Goal: Task Accomplishment & Management: Manage account settings

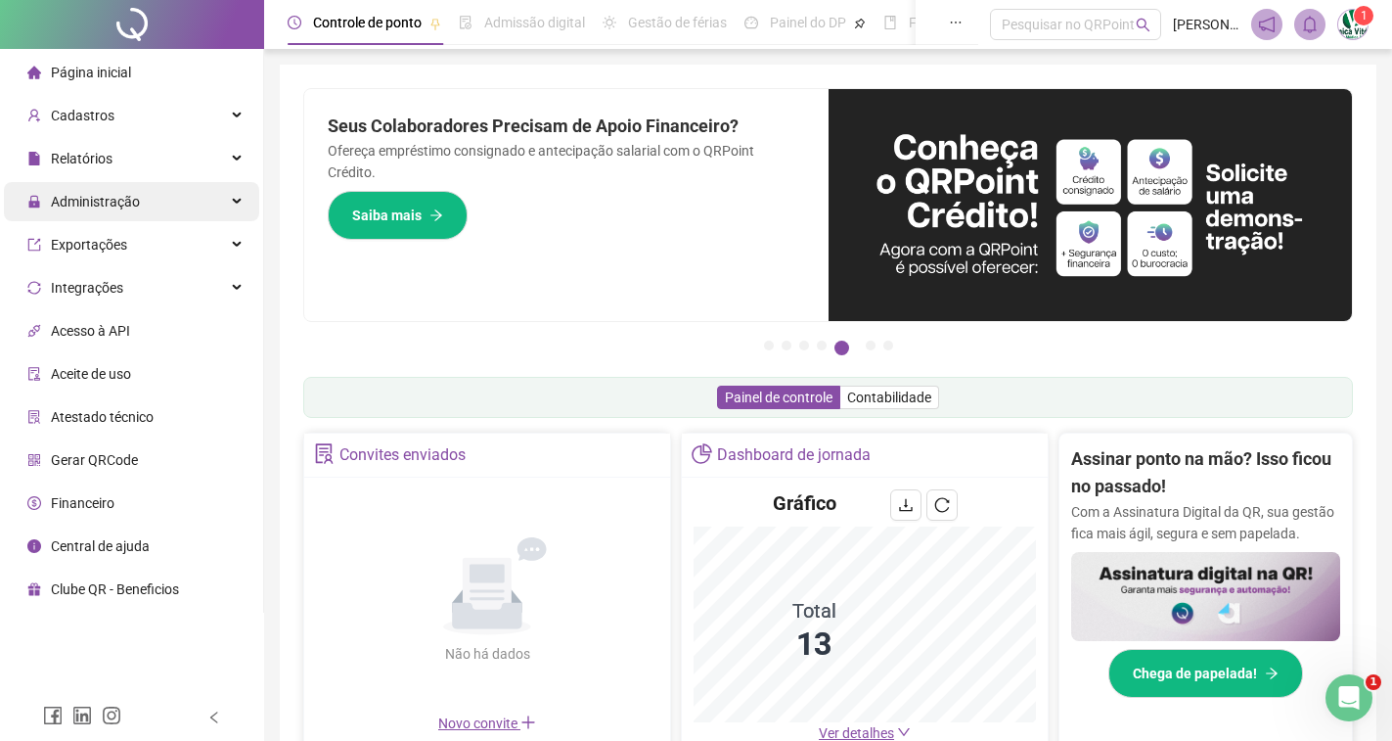
click at [111, 211] on span "Administração" at bounding box center [83, 201] width 113 height 39
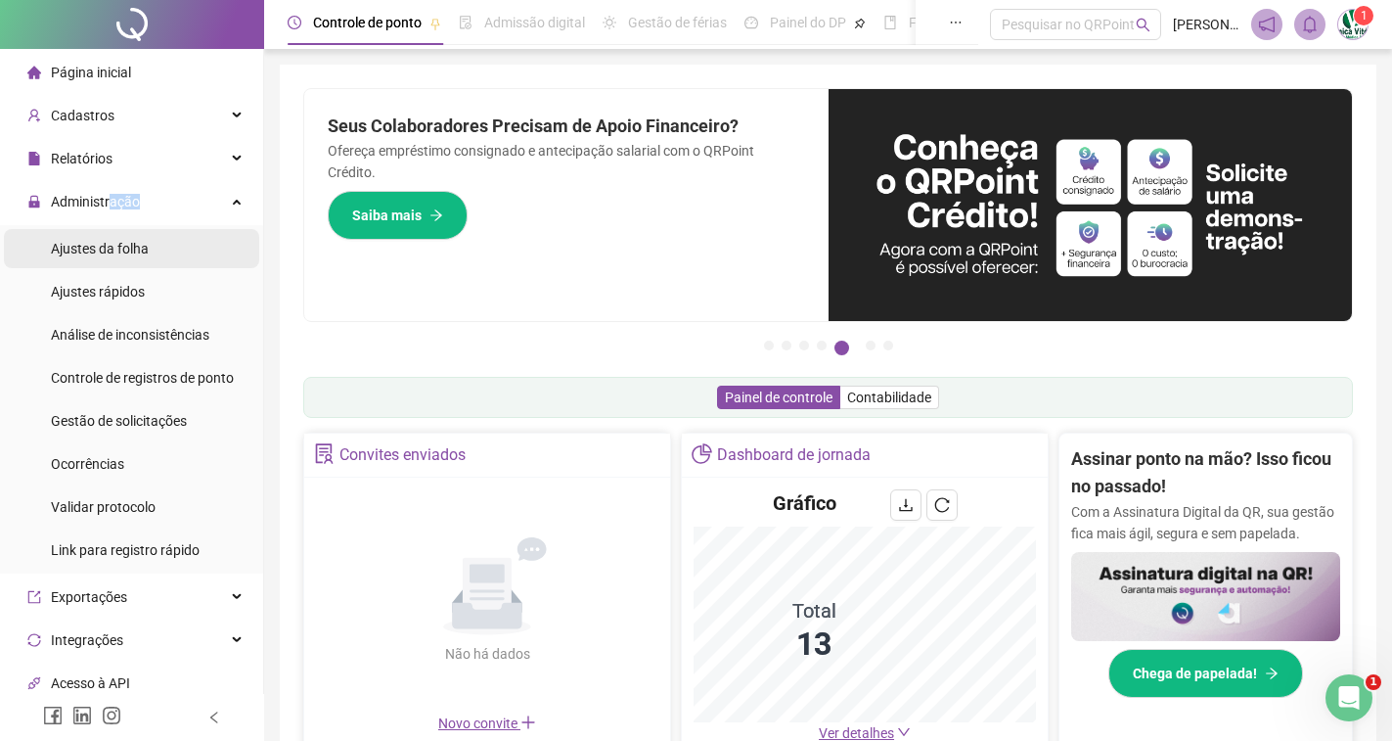
click at [160, 249] on li "Ajustes da folha" at bounding box center [131, 248] width 255 height 39
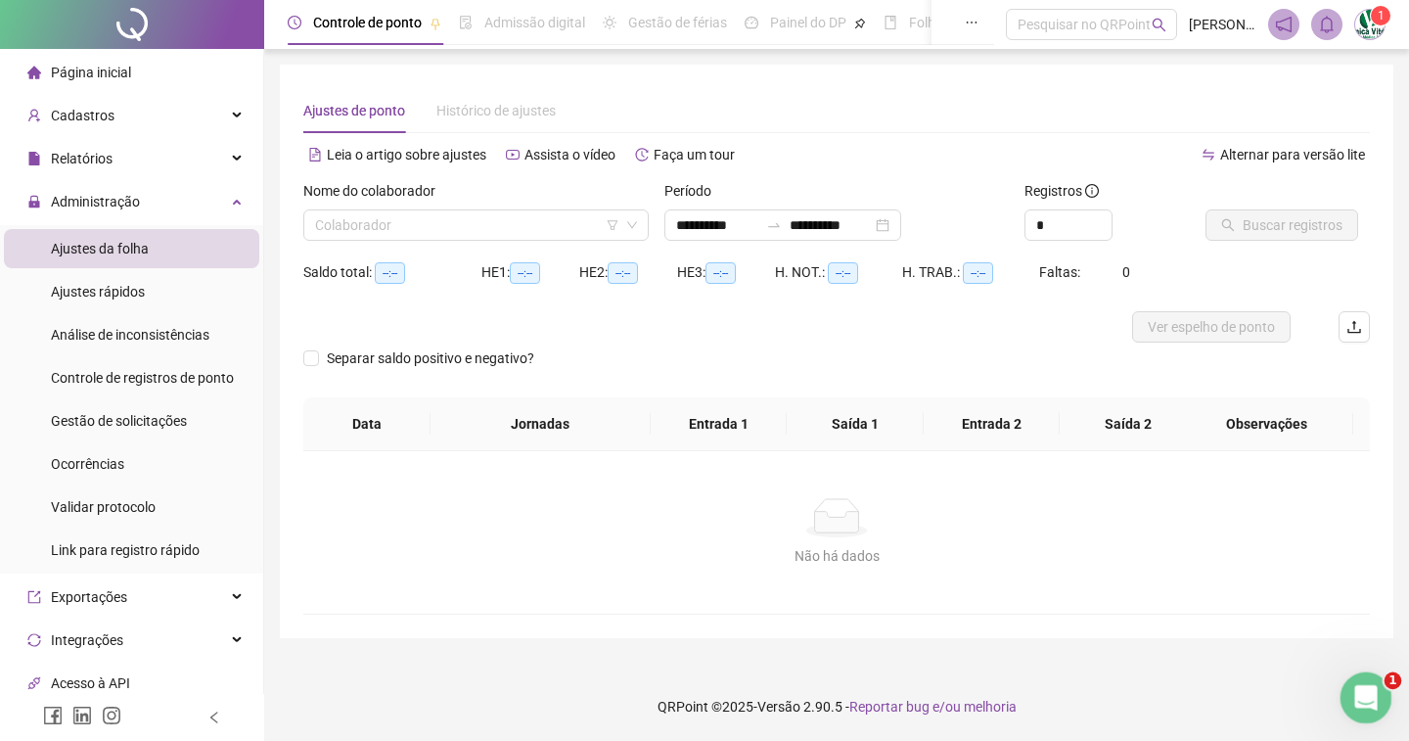
click at [1353, 674] on div "Abertura do Messenger da Intercom" at bounding box center [1363, 694] width 65 height 65
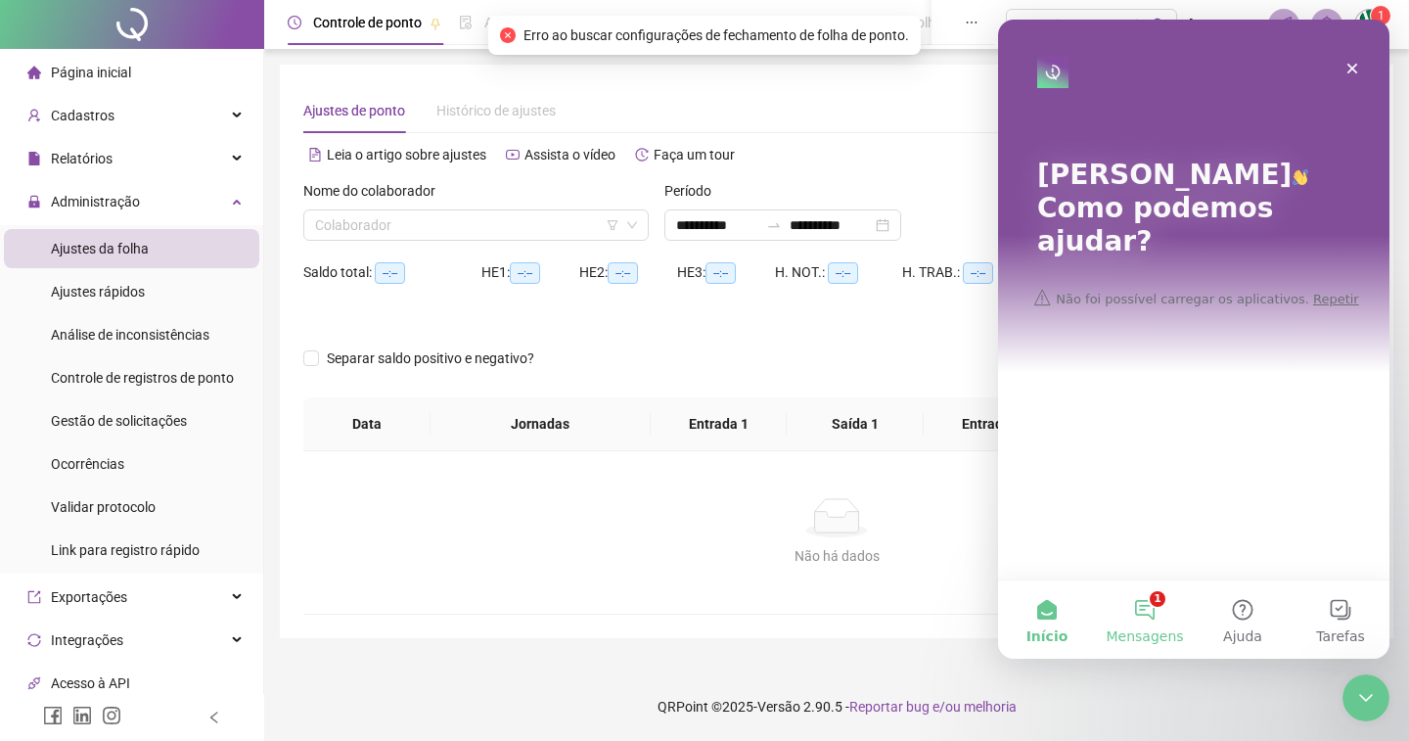
click at [1164, 605] on button "1 Mensagens" at bounding box center [1145, 619] width 98 height 78
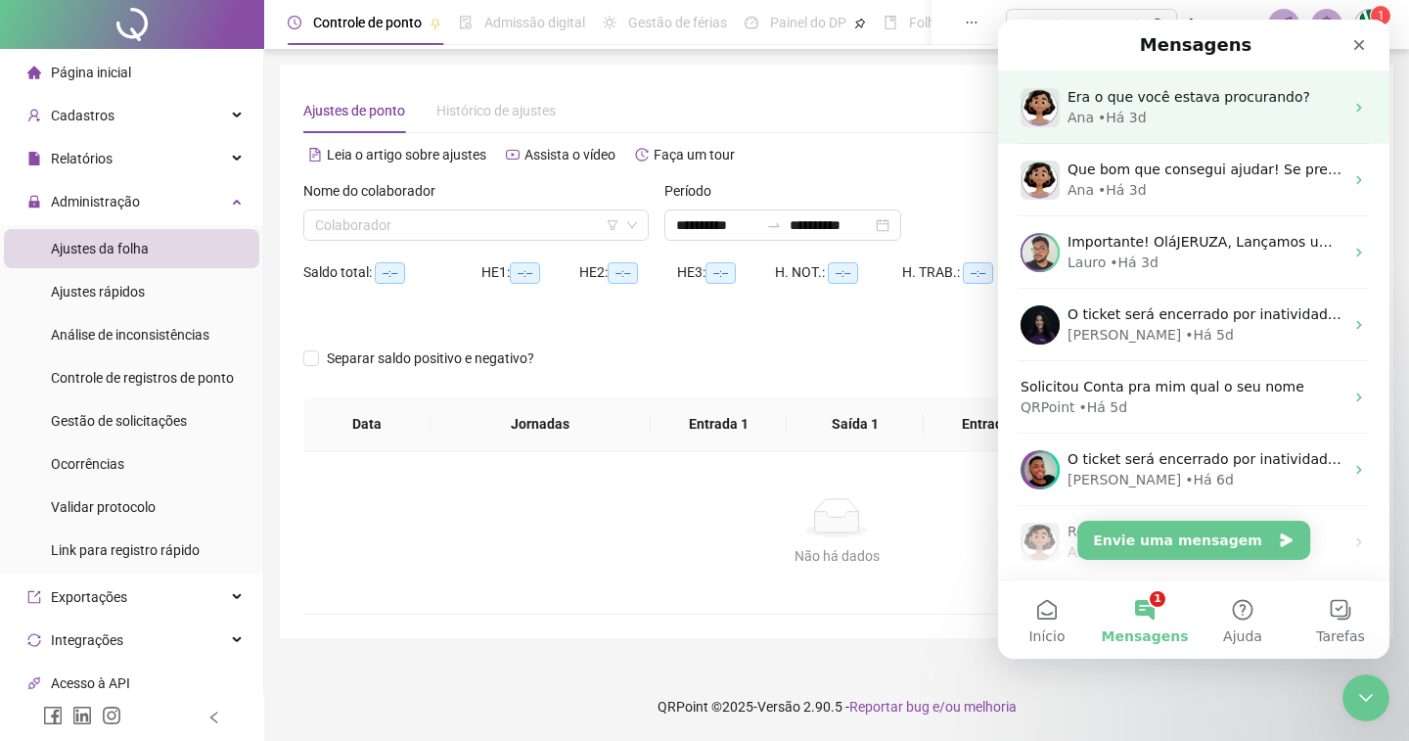
click at [1192, 124] on div "Ana • Há 3d" at bounding box center [1205, 118] width 276 height 21
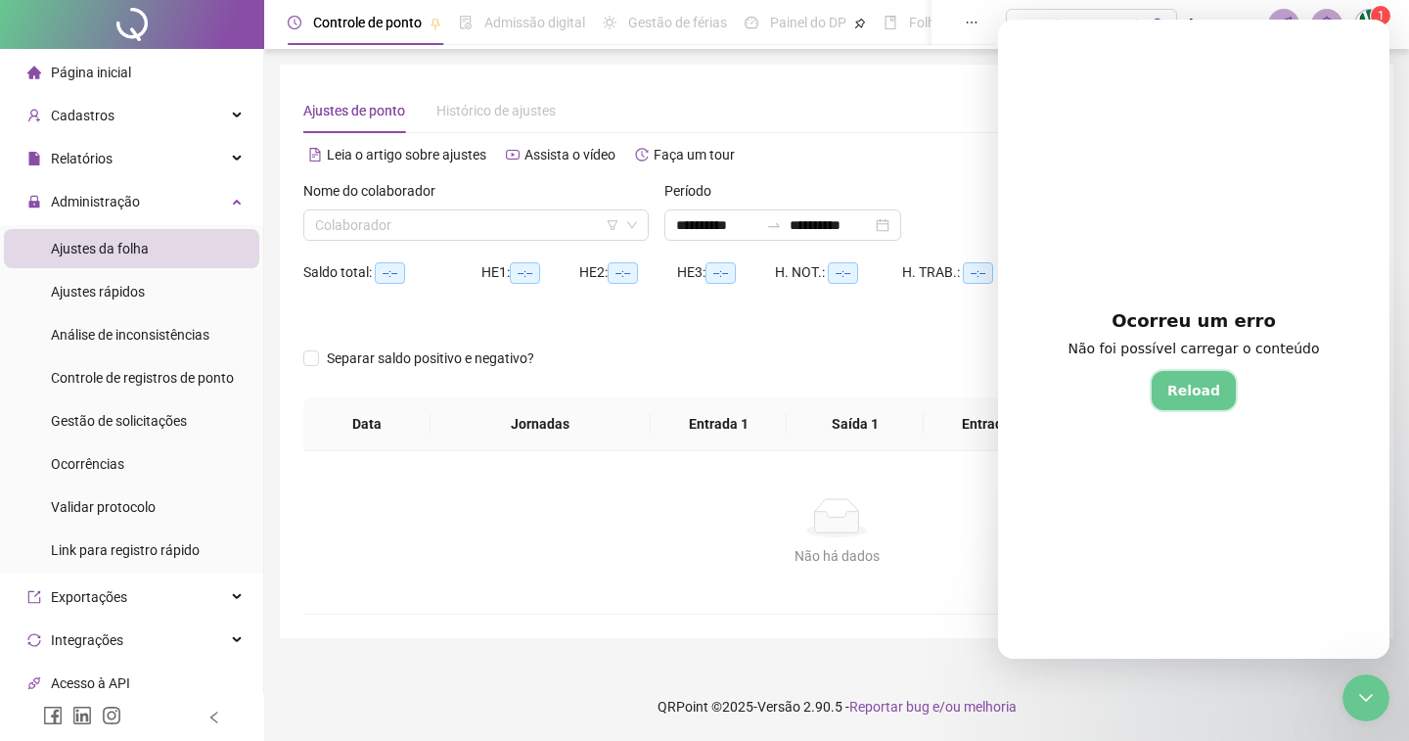
click at [1179, 389] on button "Reload" at bounding box center [1194, 390] width 84 height 39
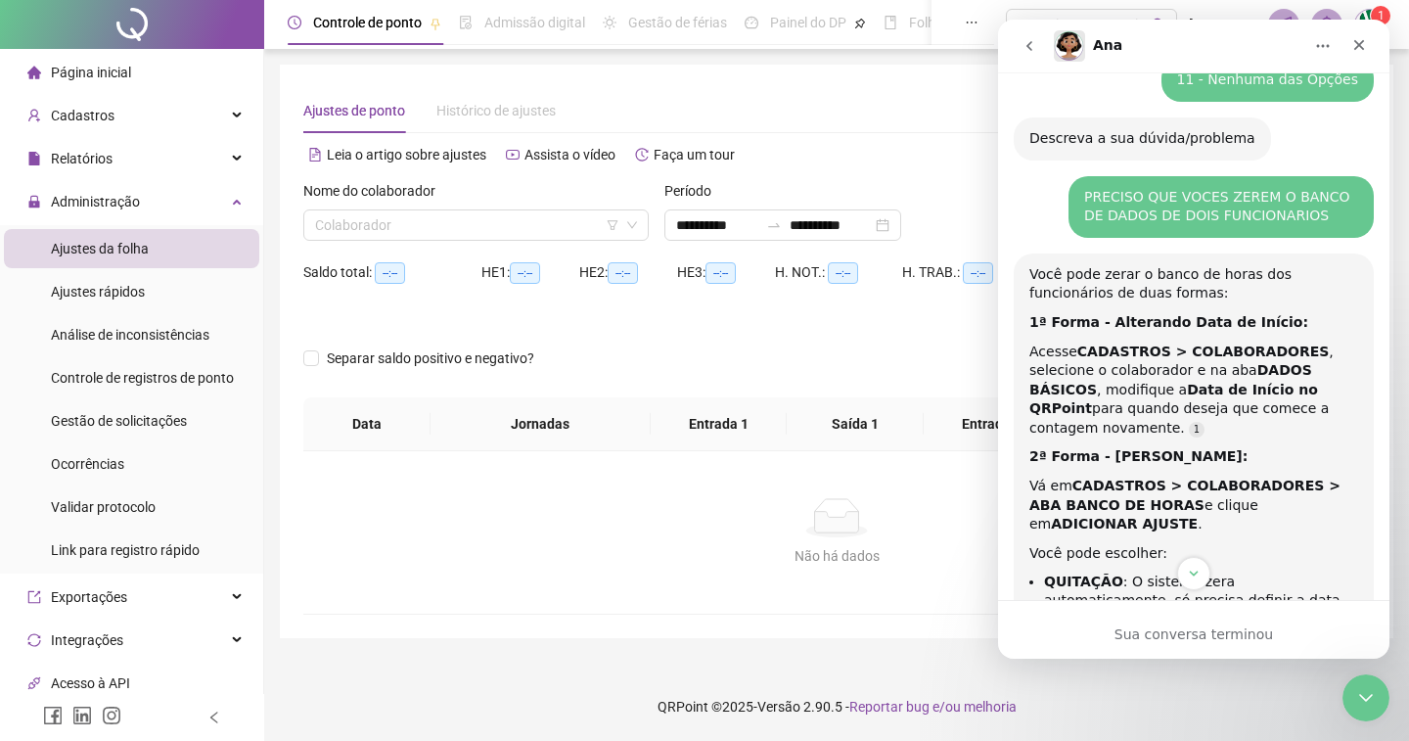
scroll to position [443, 0]
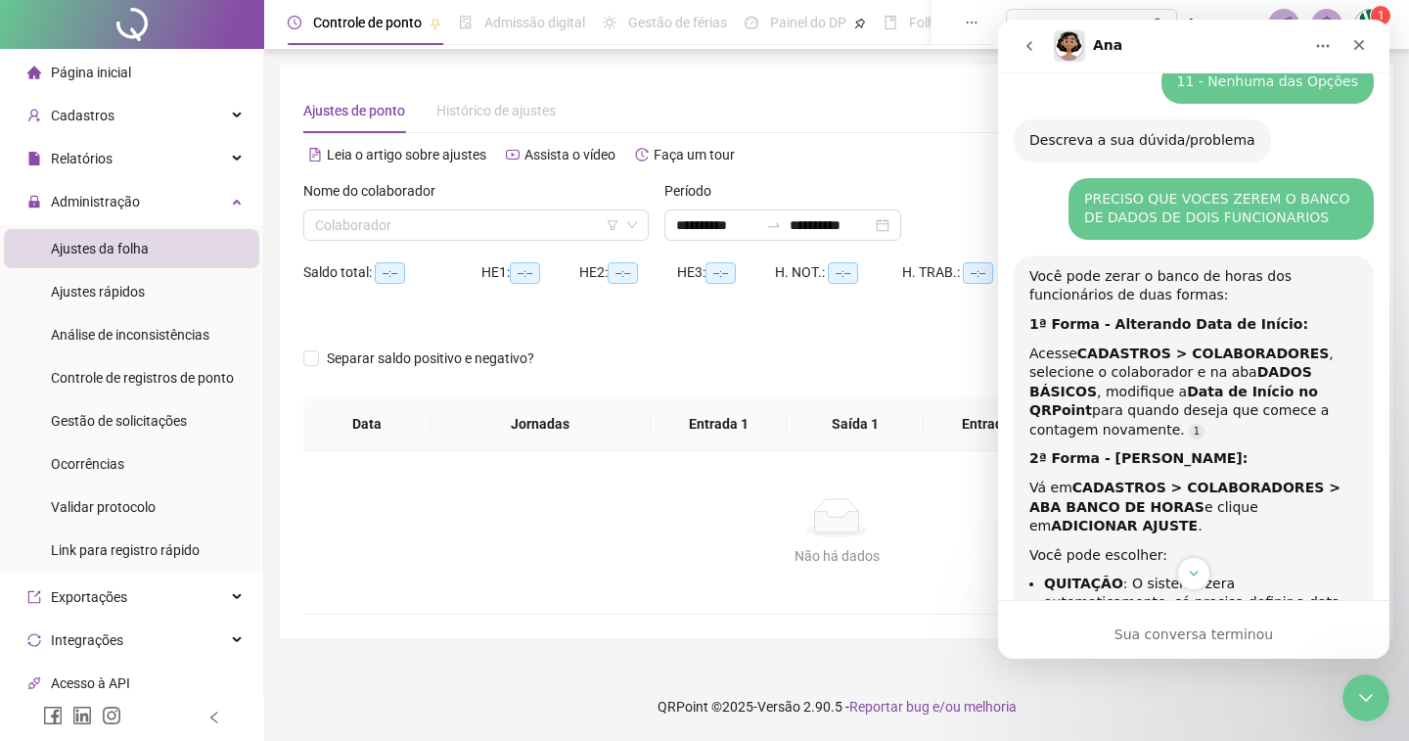
click at [1044, 57] on button "go back" at bounding box center [1029, 45] width 37 height 37
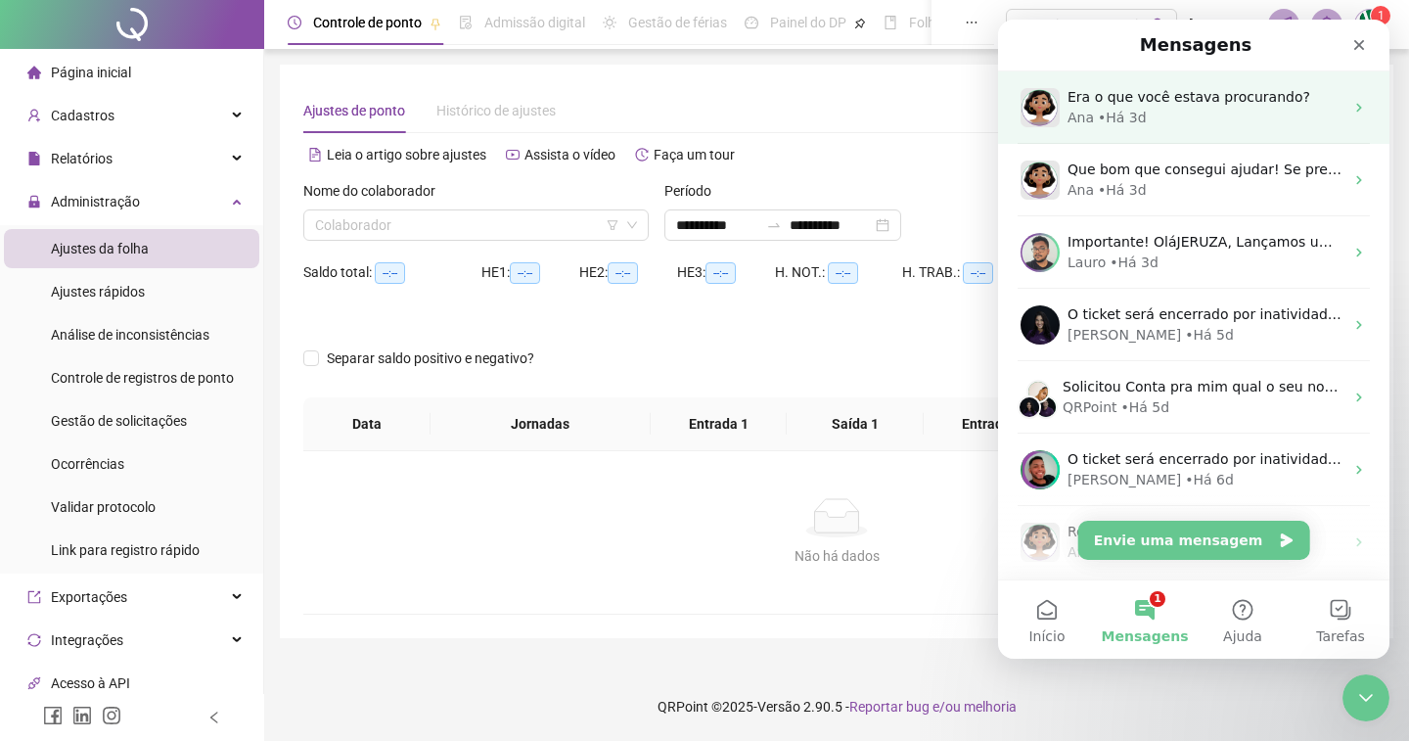
scroll to position [0, 0]
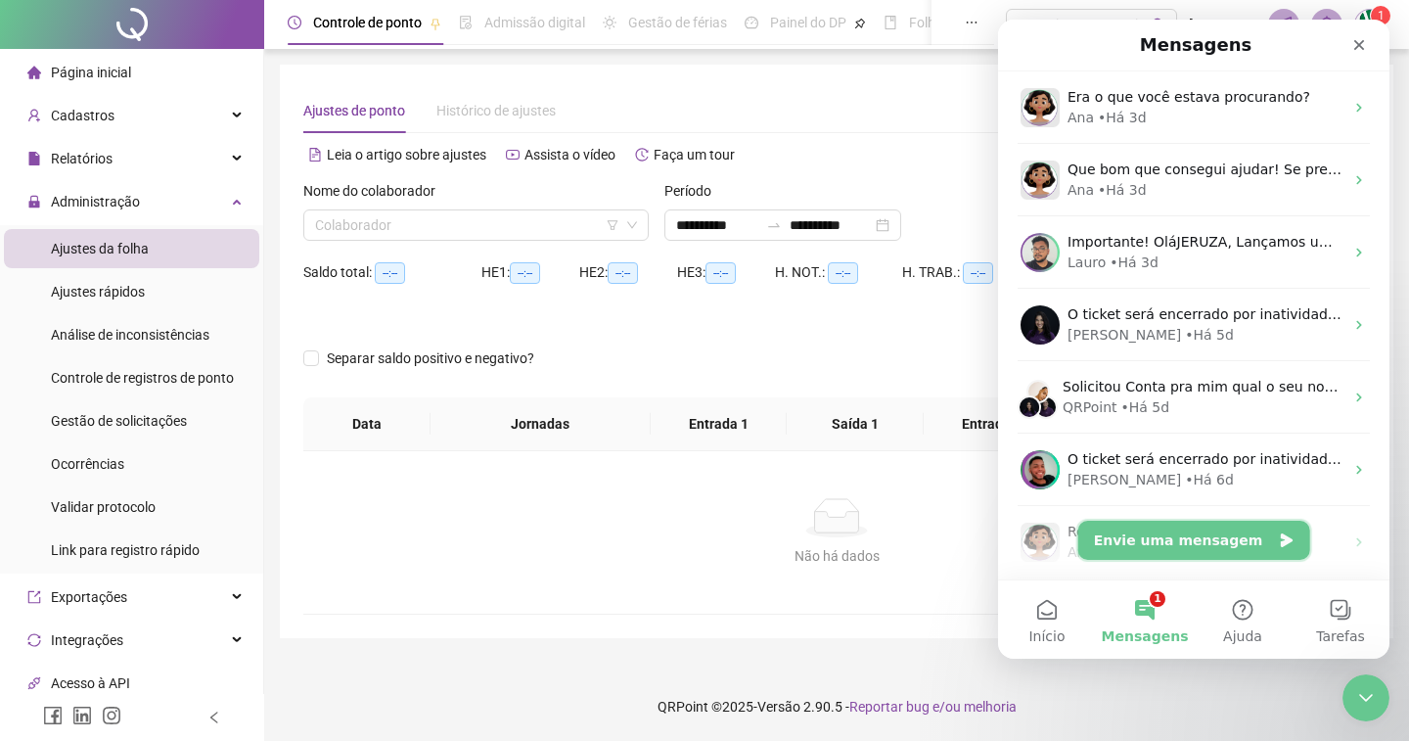
click at [1193, 534] on button "Envie uma mensagem" at bounding box center [1194, 539] width 232 height 39
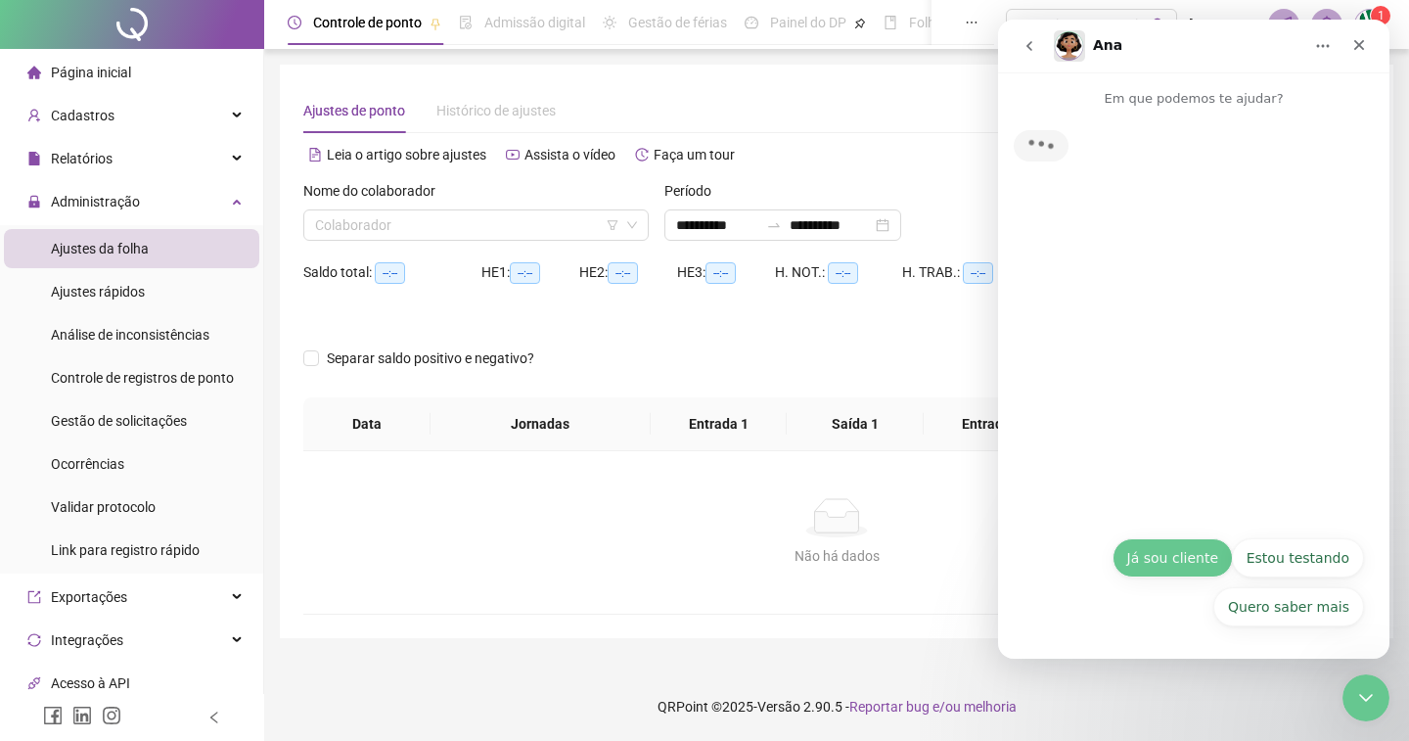
click at [1202, 567] on button "Já sou cliente" at bounding box center [1172, 557] width 120 height 39
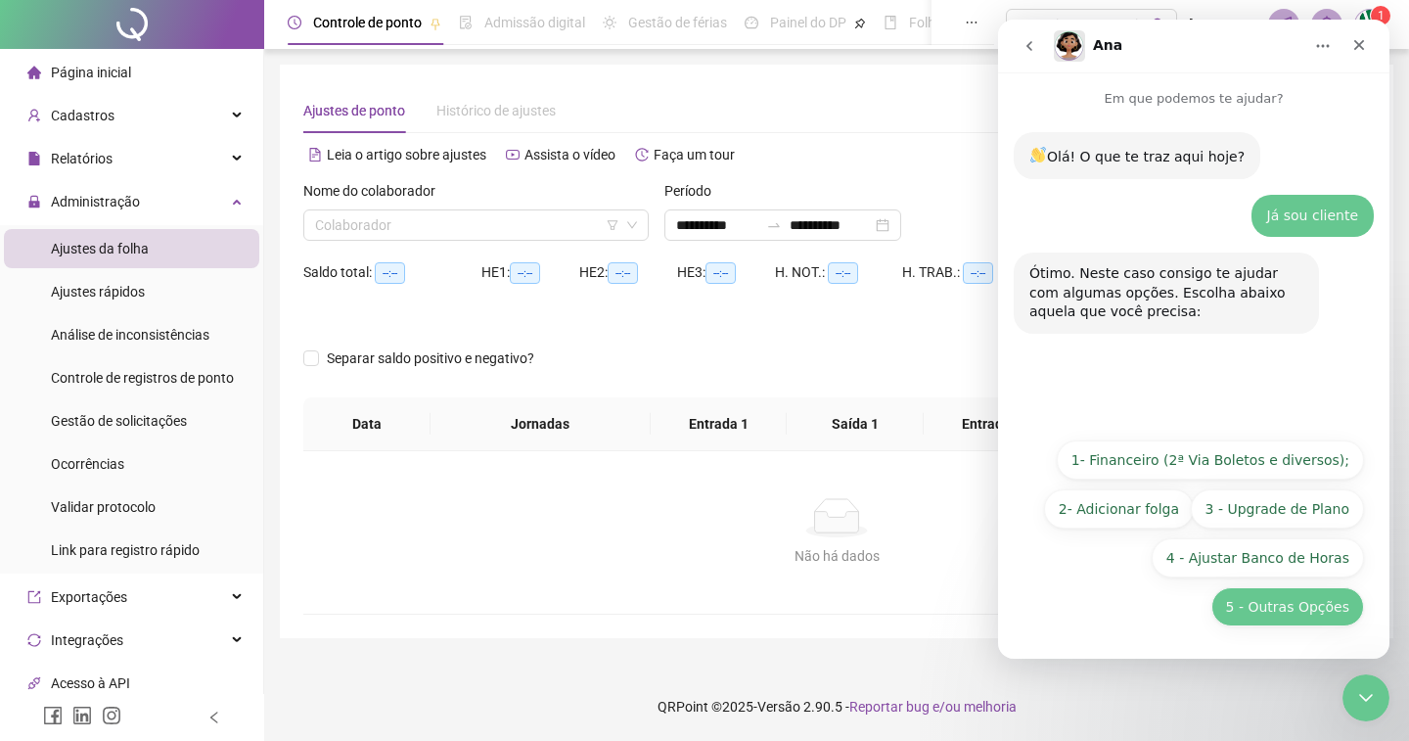
click at [1305, 620] on button "5 - Outras Opções" at bounding box center [1287, 606] width 153 height 39
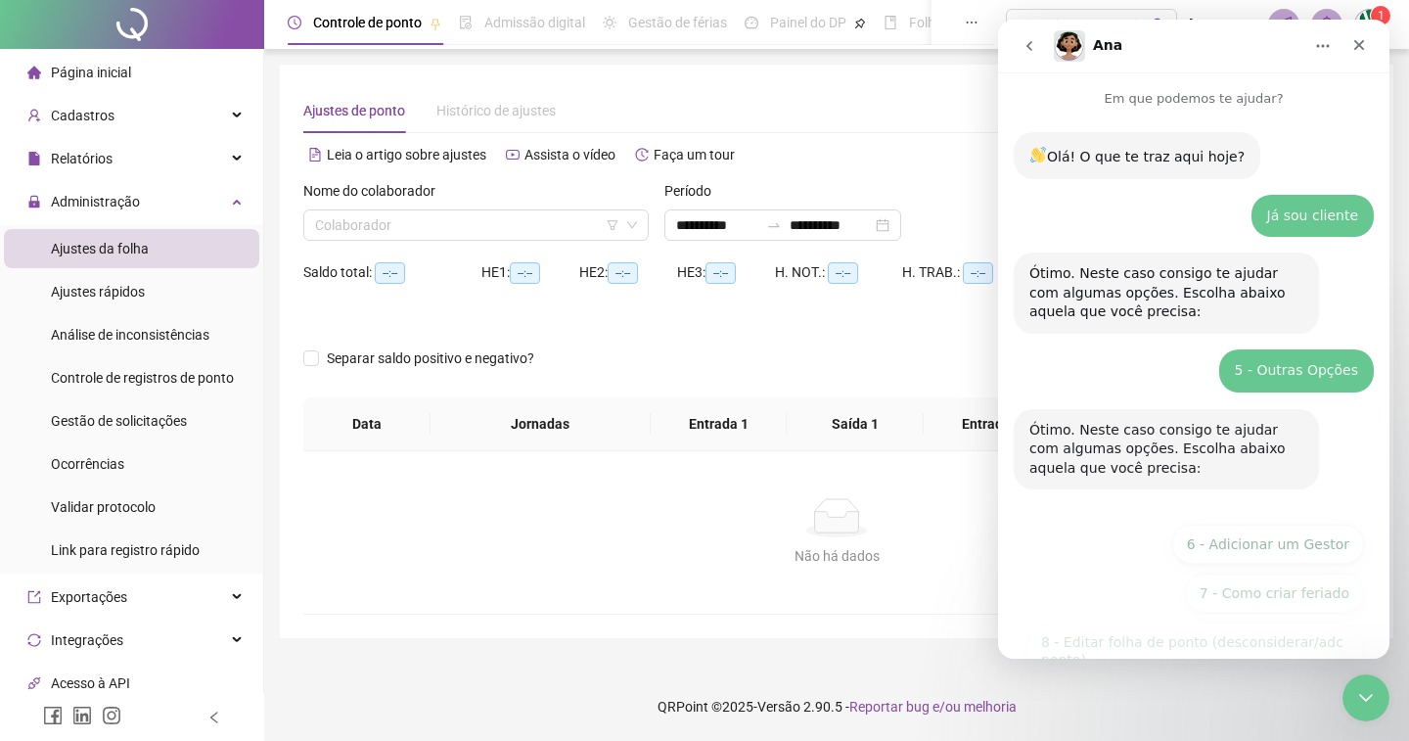
scroll to position [199, 0]
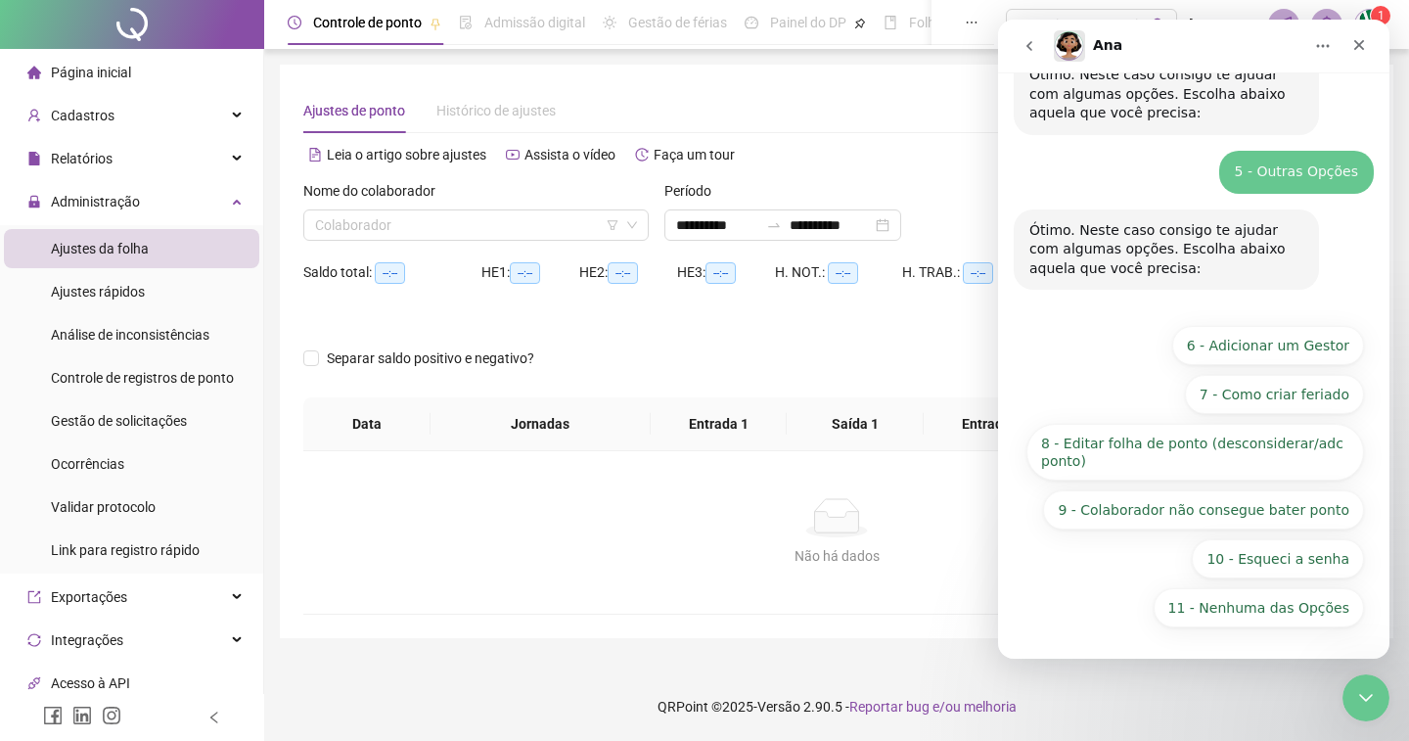
click at [1305, 620] on button "11 - Nenhuma das Opções" at bounding box center [1259, 607] width 210 height 39
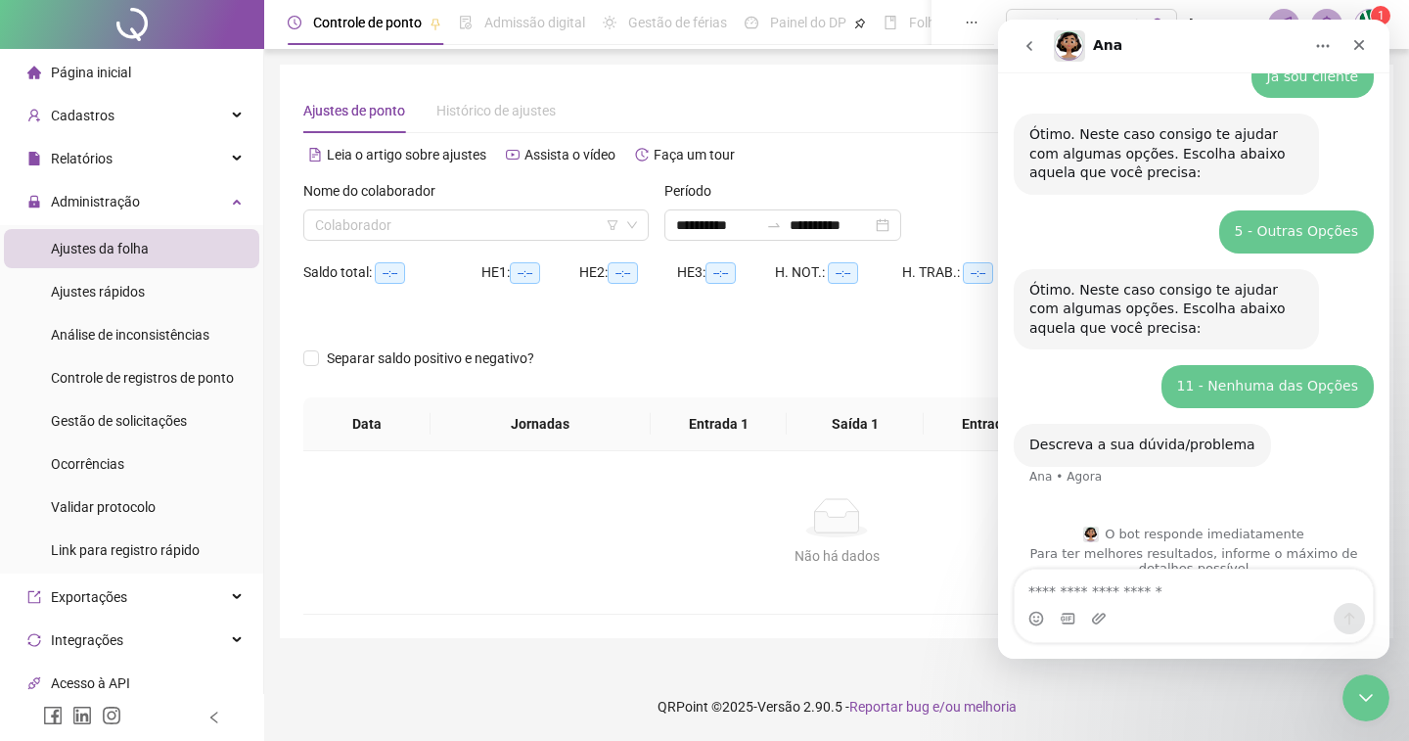
scroll to position [164, 0]
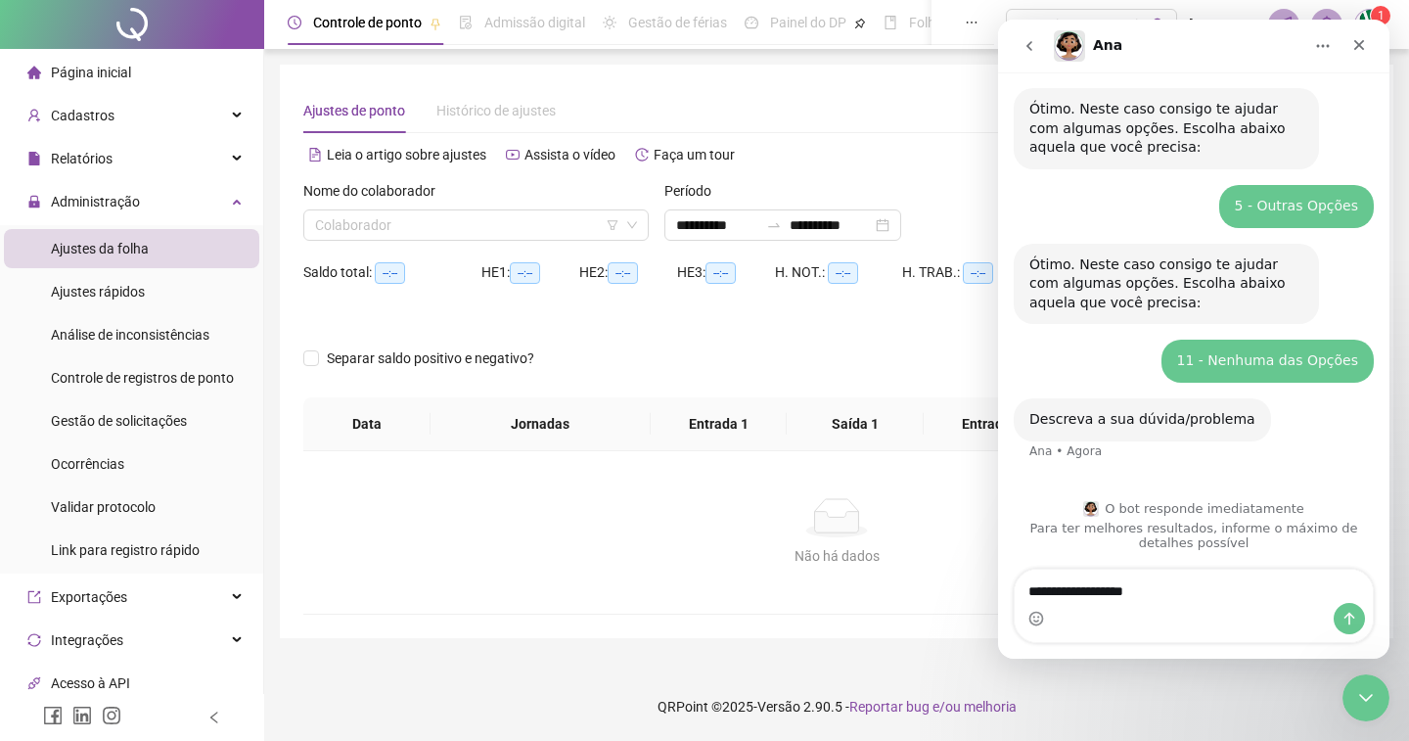
type textarea "**********"
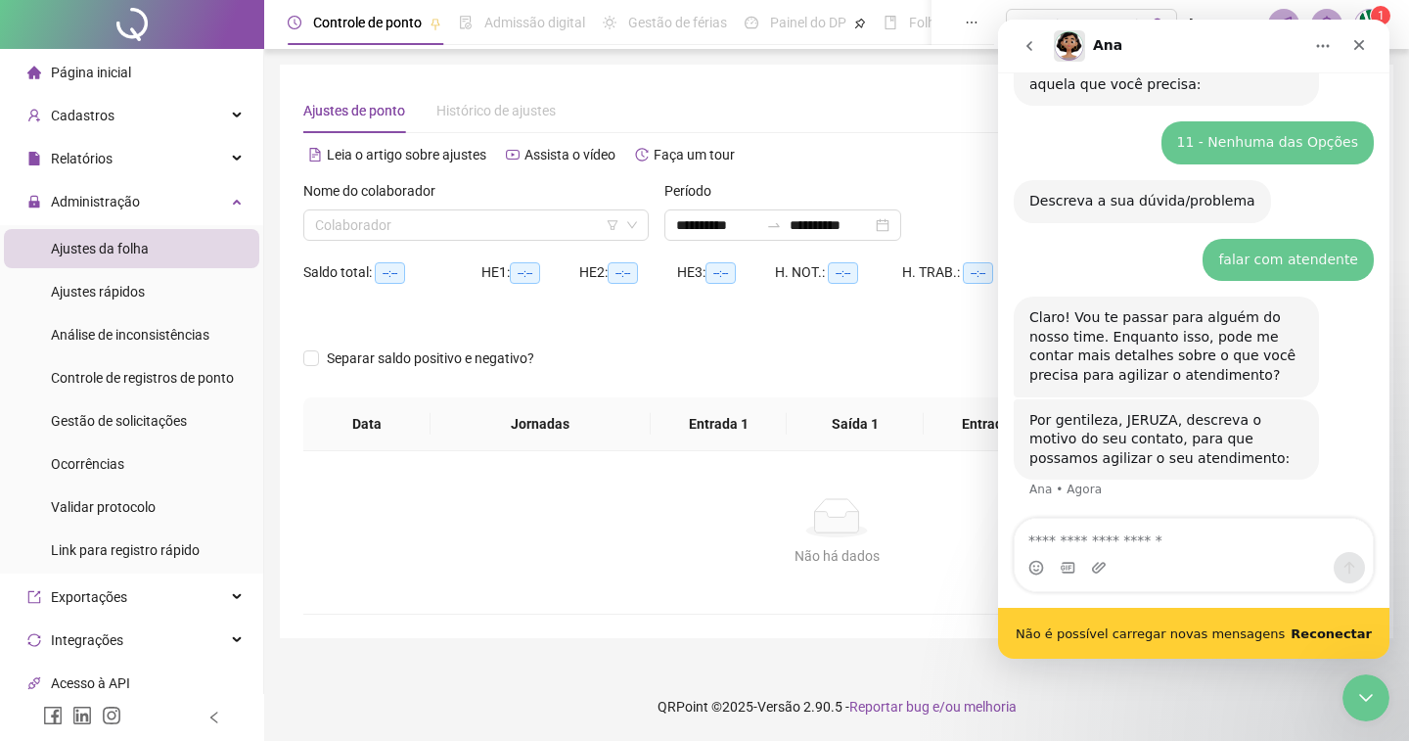
scroll to position [384, 0]
click at [1325, 628] on b "Reconectar" at bounding box center [1330, 633] width 81 height 15
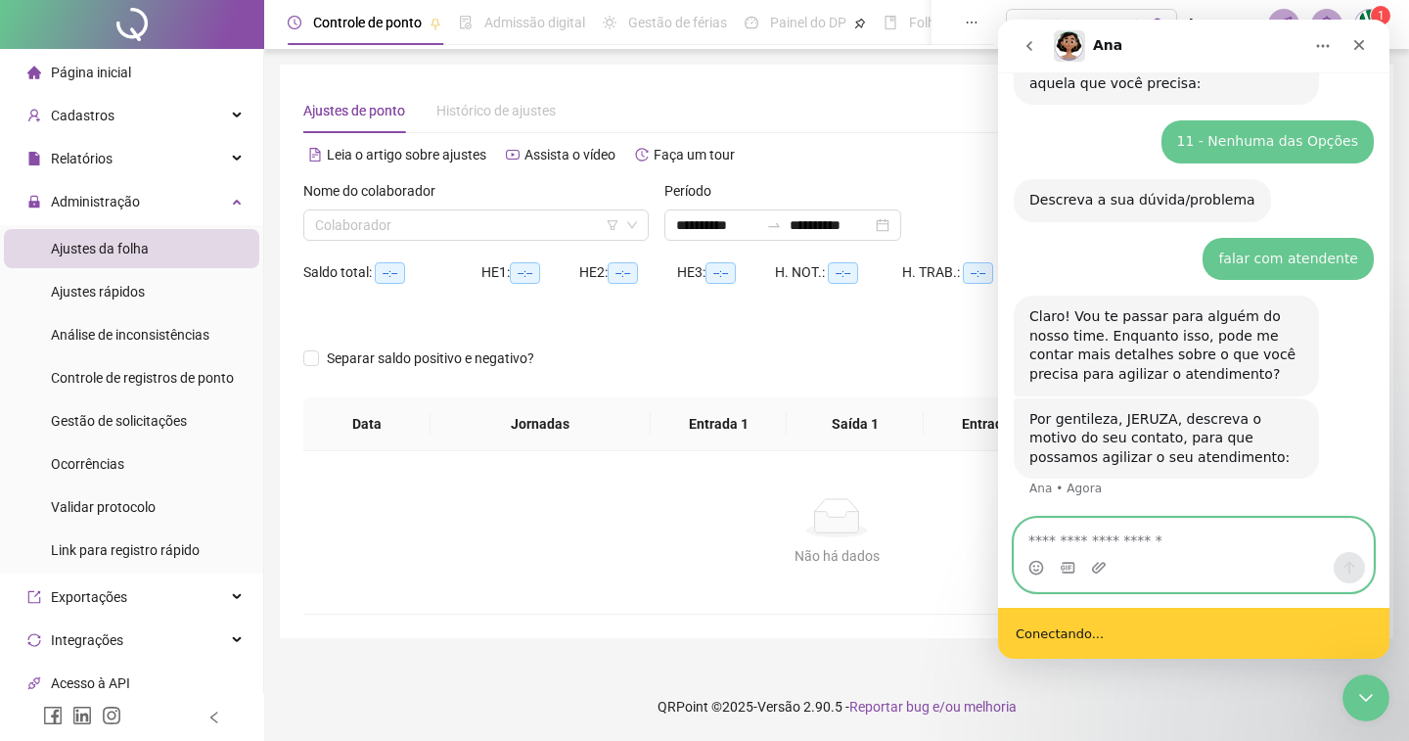
click at [1243, 546] on textarea "Envie uma mensagem..." at bounding box center [1194, 535] width 358 height 33
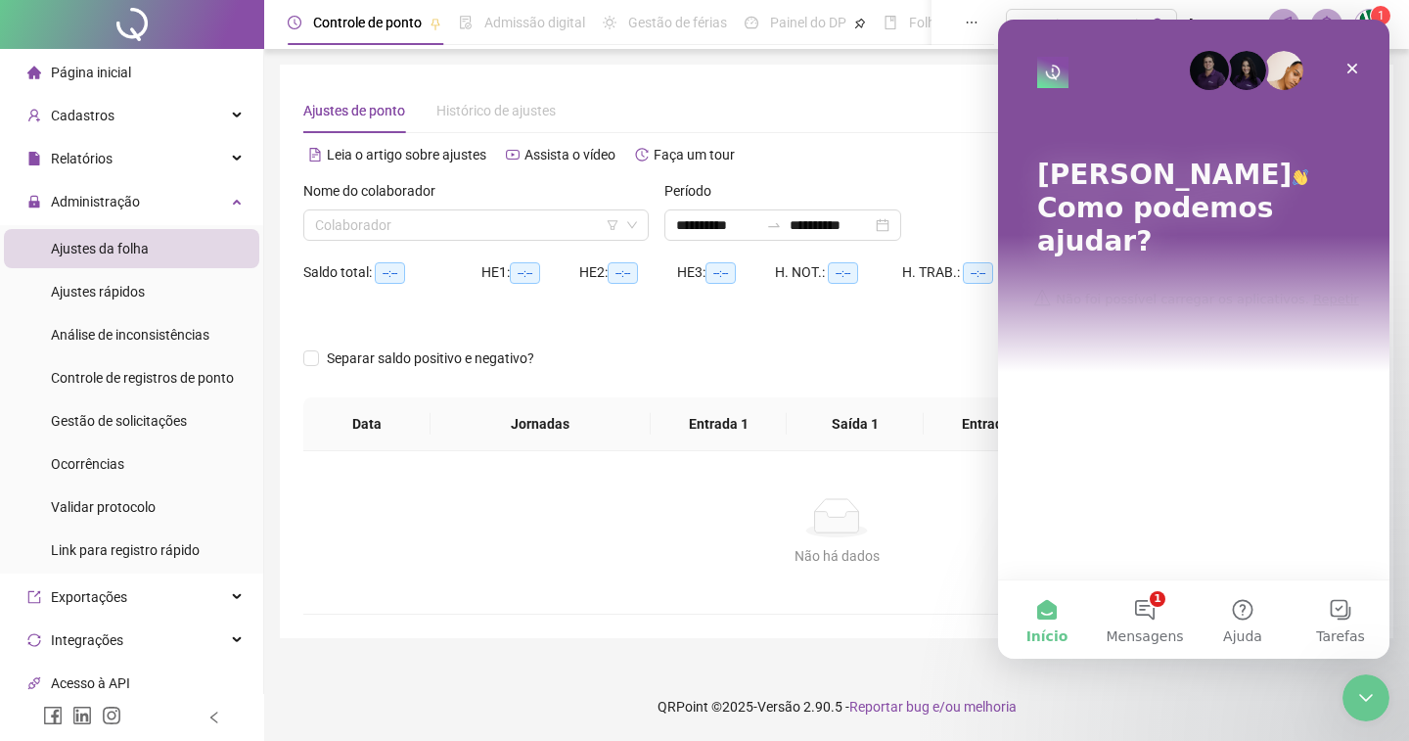
scroll to position [0, 0]
click at [1162, 622] on button "1 Mensagens" at bounding box center [1145, 619] width 98 height 78
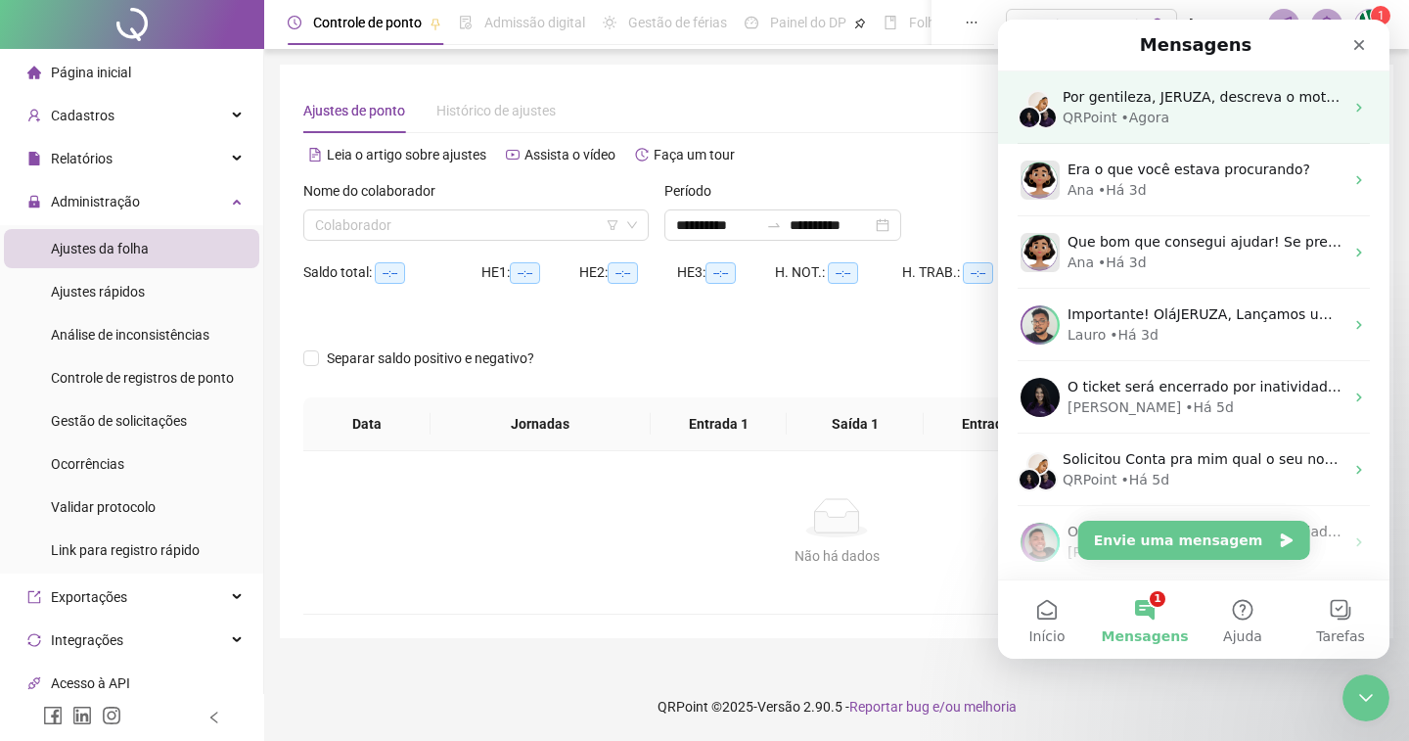
click at [1121, 108] on div "• Agora" at bounding box center [1145, 118] width 49 height 21
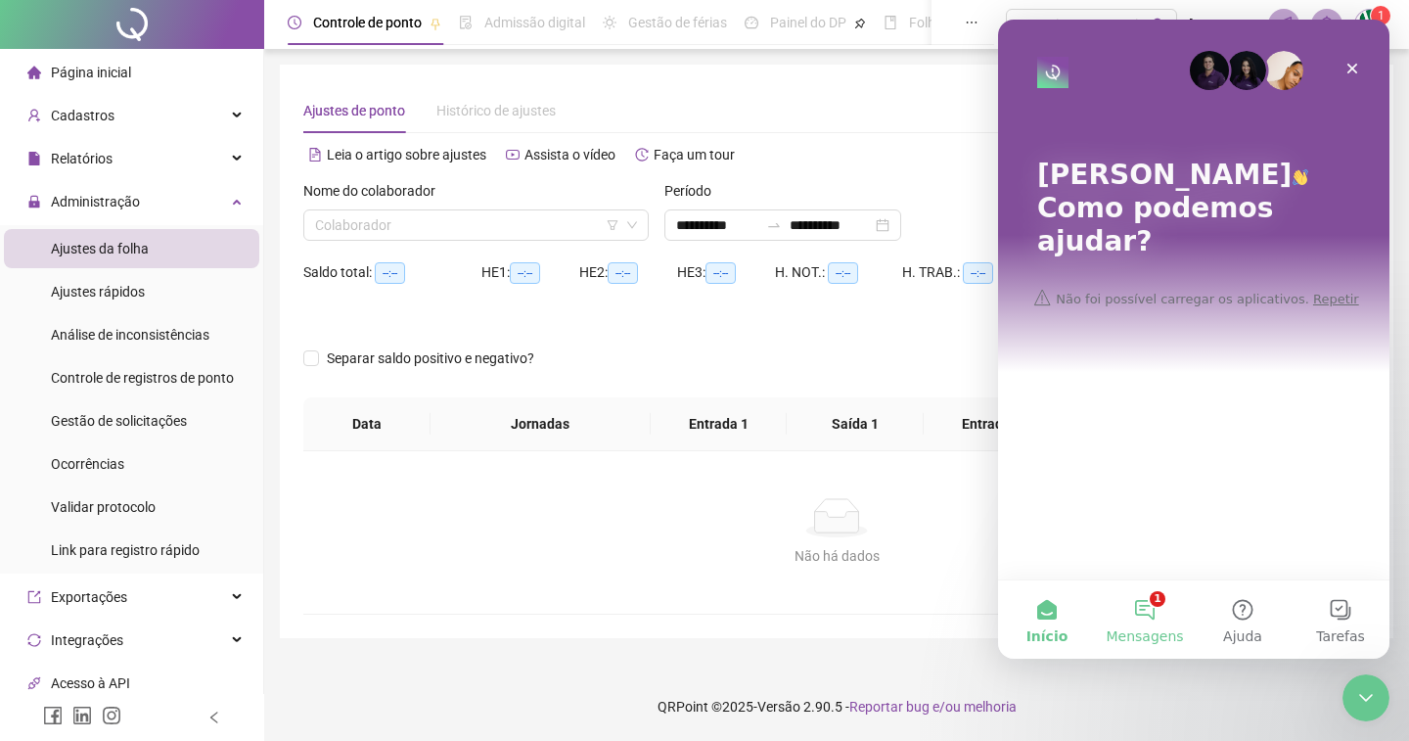
click at [1128, 611] on button "1 Mensagens" at bounding box center [1145, 619] width 98 height 78
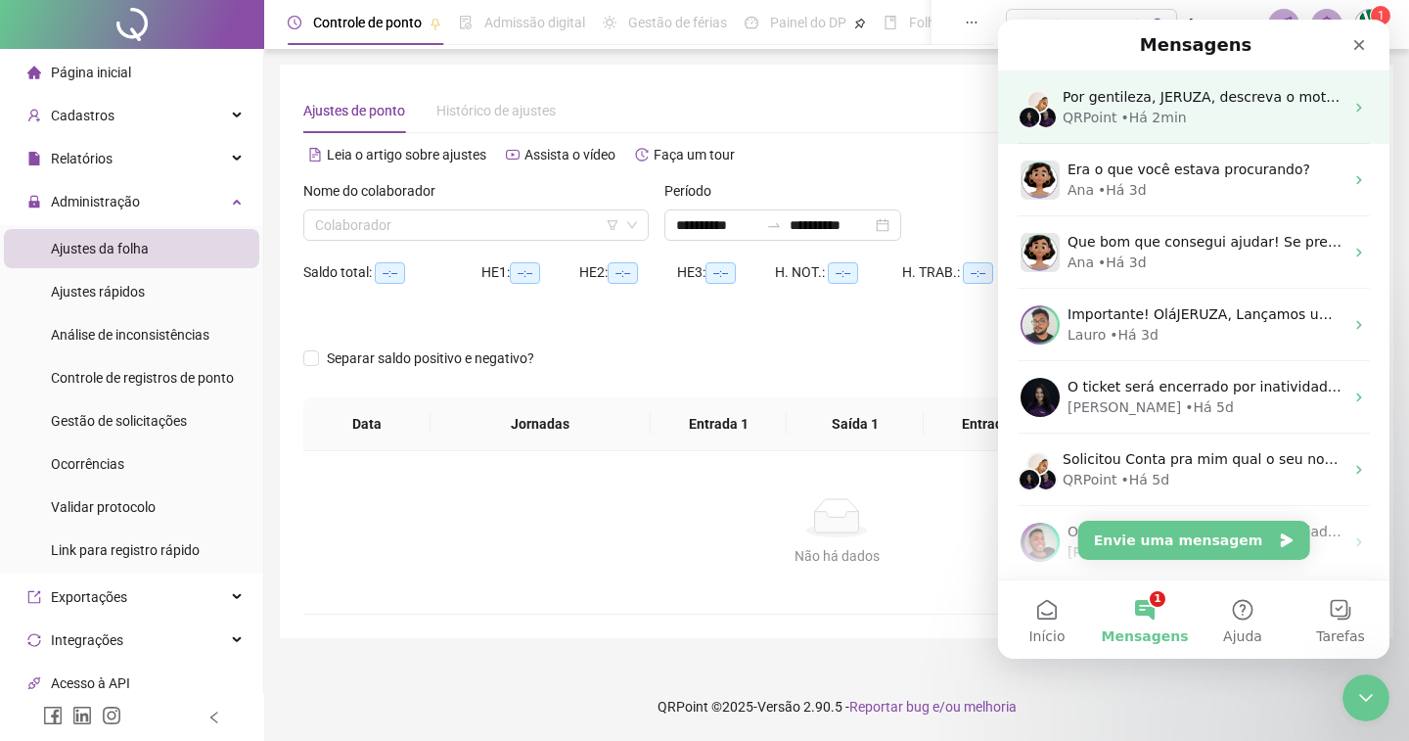
click at [1112, 108] on div "QRPoint • Há 2min" at bounding box center [1203, 118] width 281 height 21
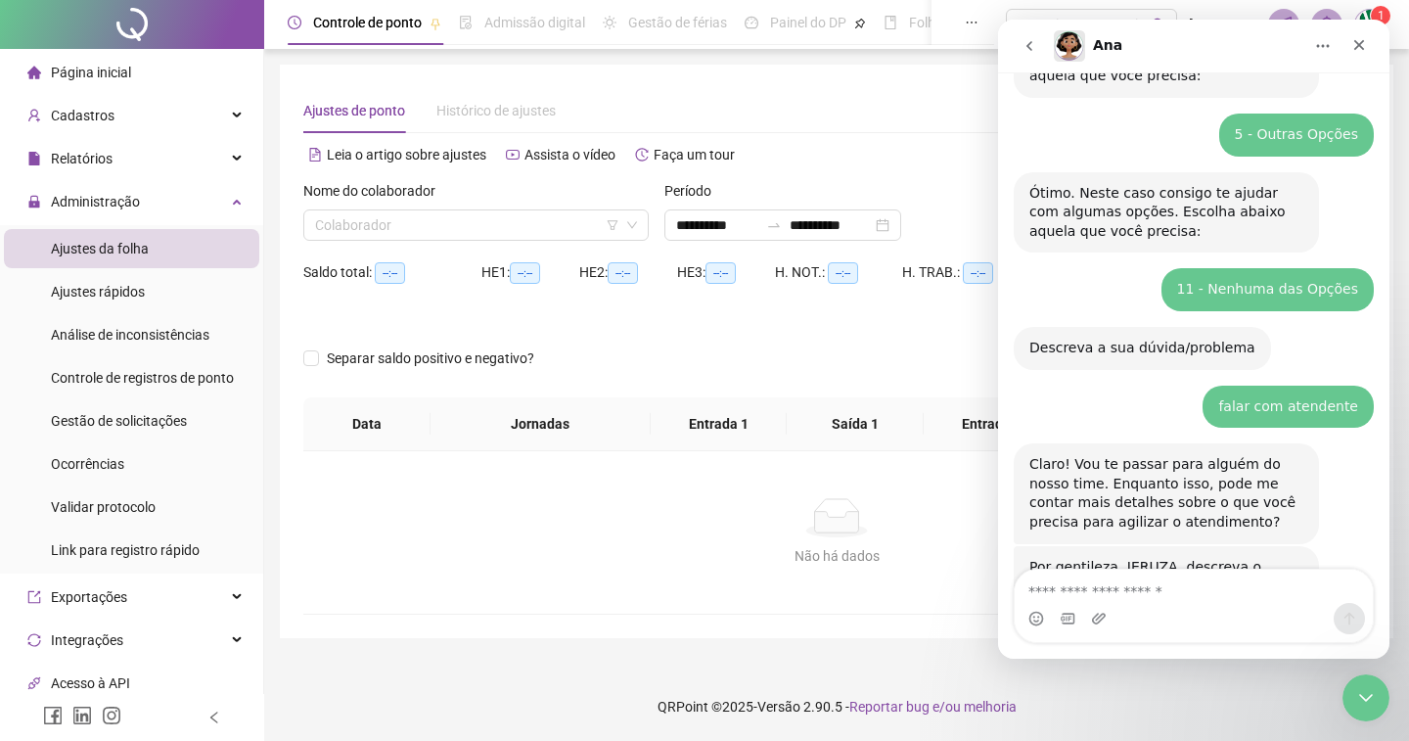
scroll to position [333, 0]
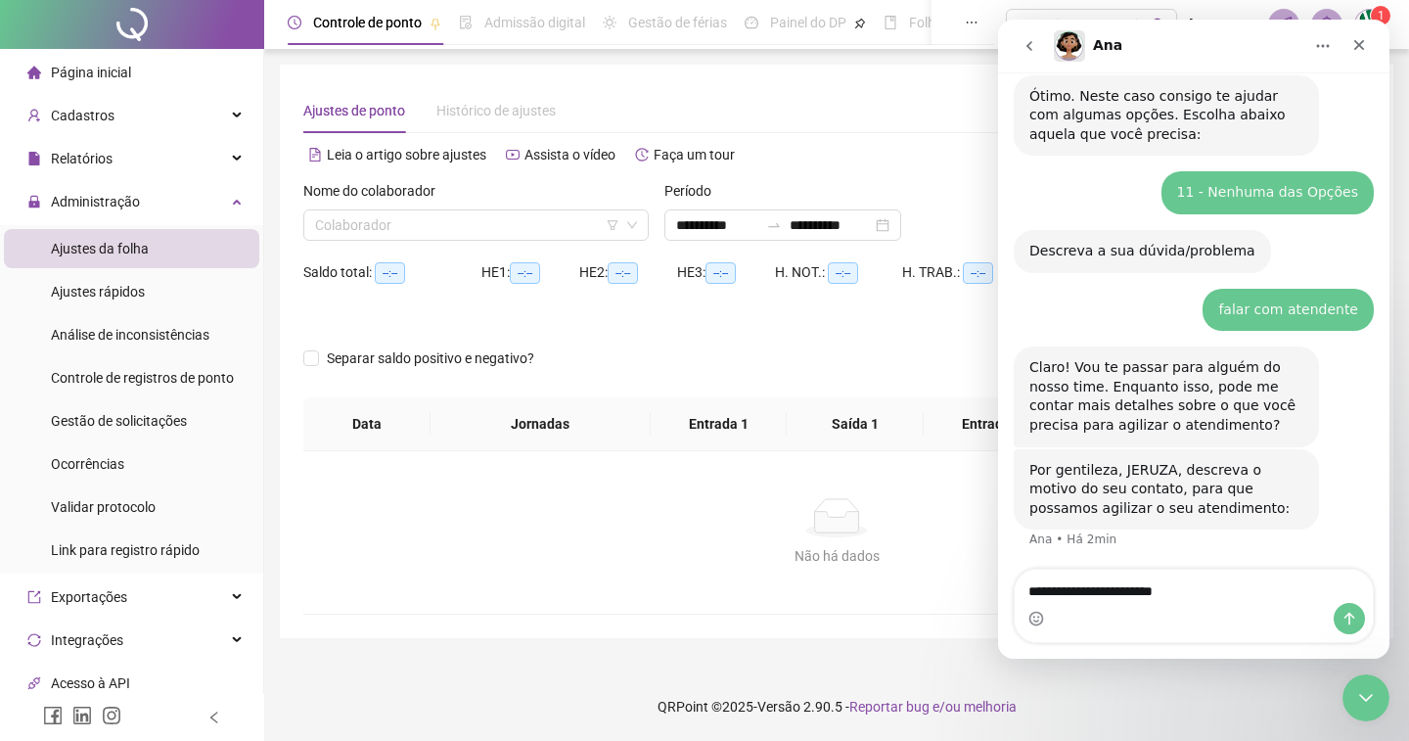
type textarea "**********"
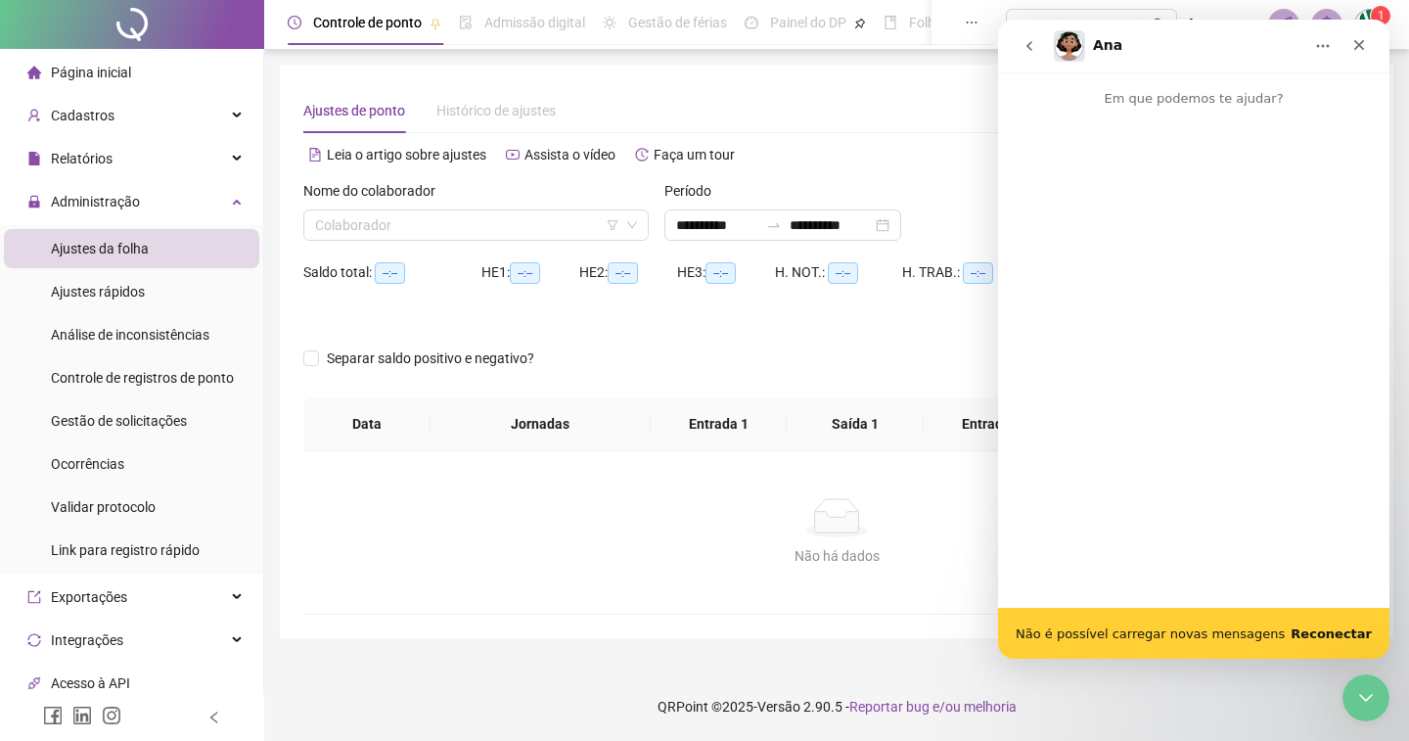
scroll to position [0, 0]
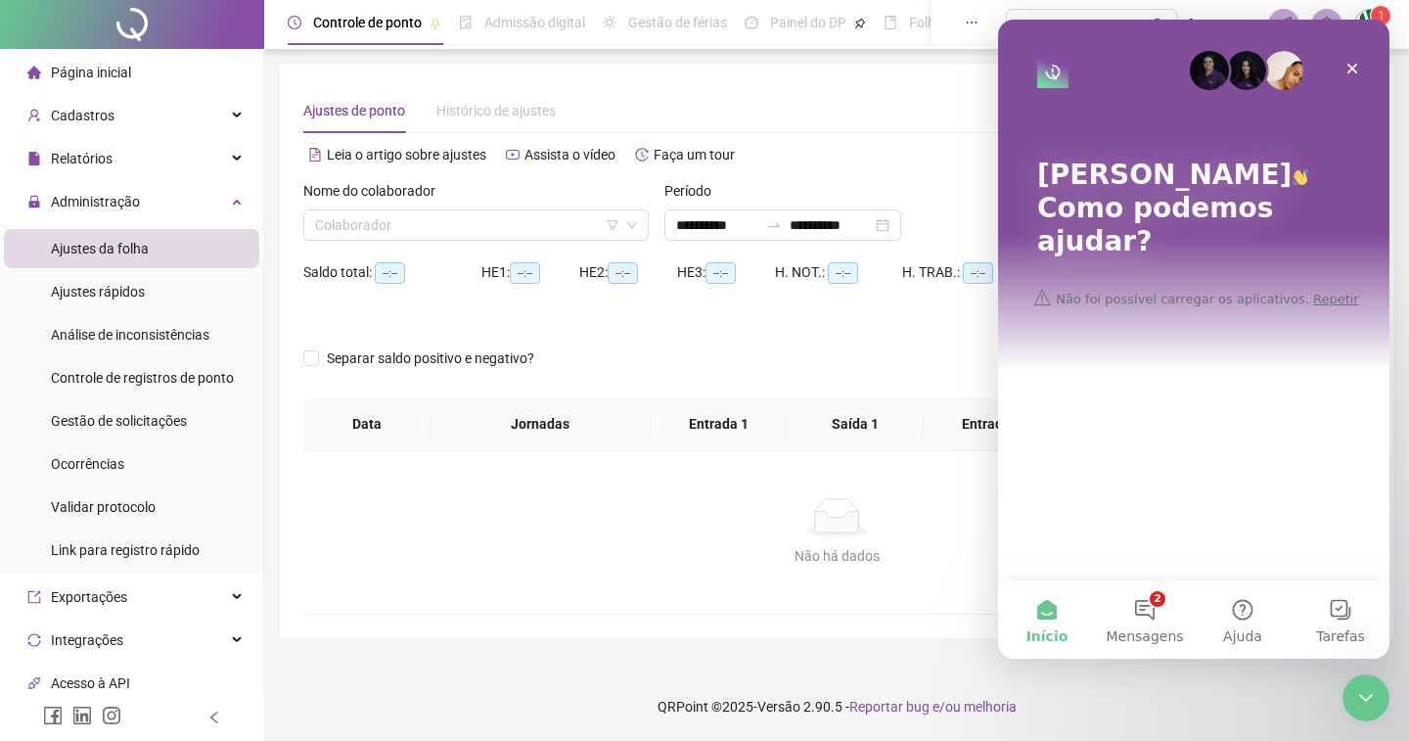
click at [1108, 601] on button "2 Mensagens" at bounding box center [1145, 619] width 98 height 78
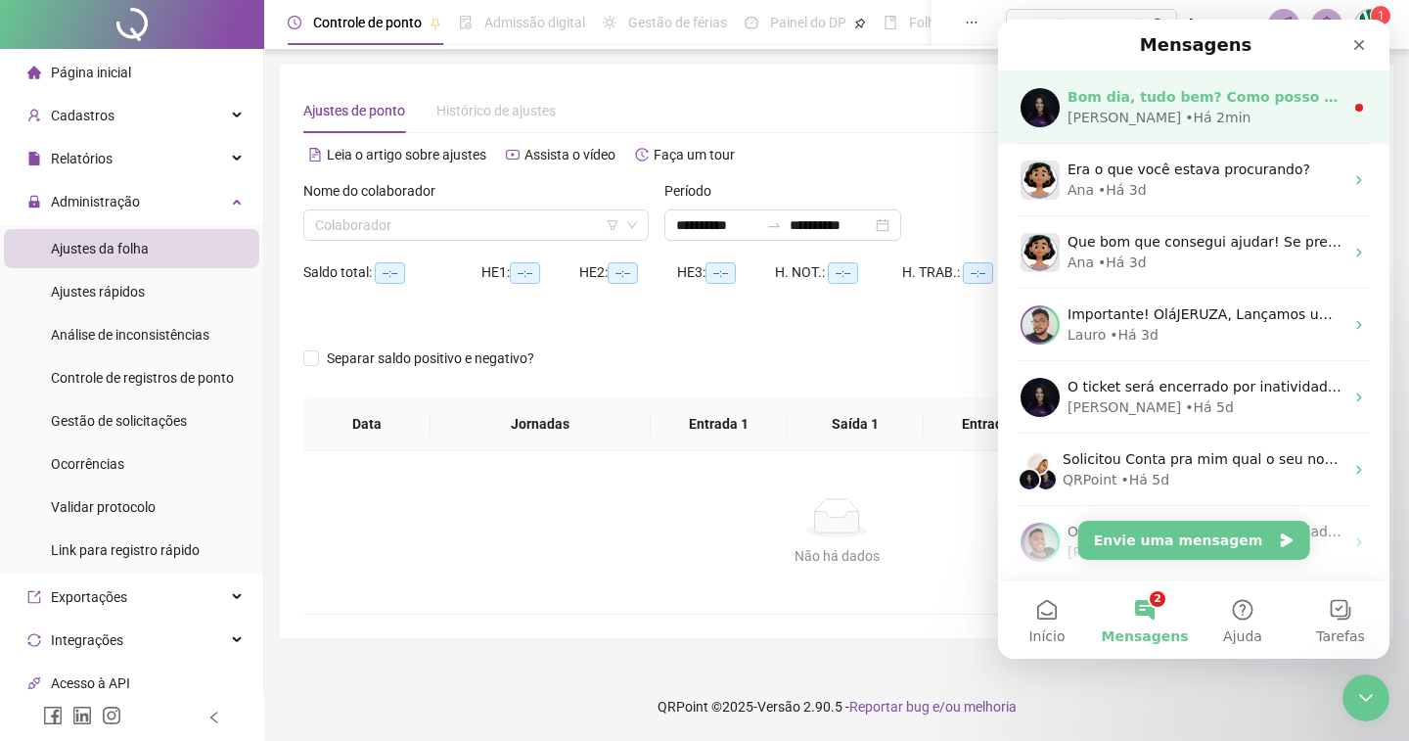
click at [1244, 108] on div "[PERSON_NAME] • Há 2min" at bounding box center [1205, 118] width 276 height 21
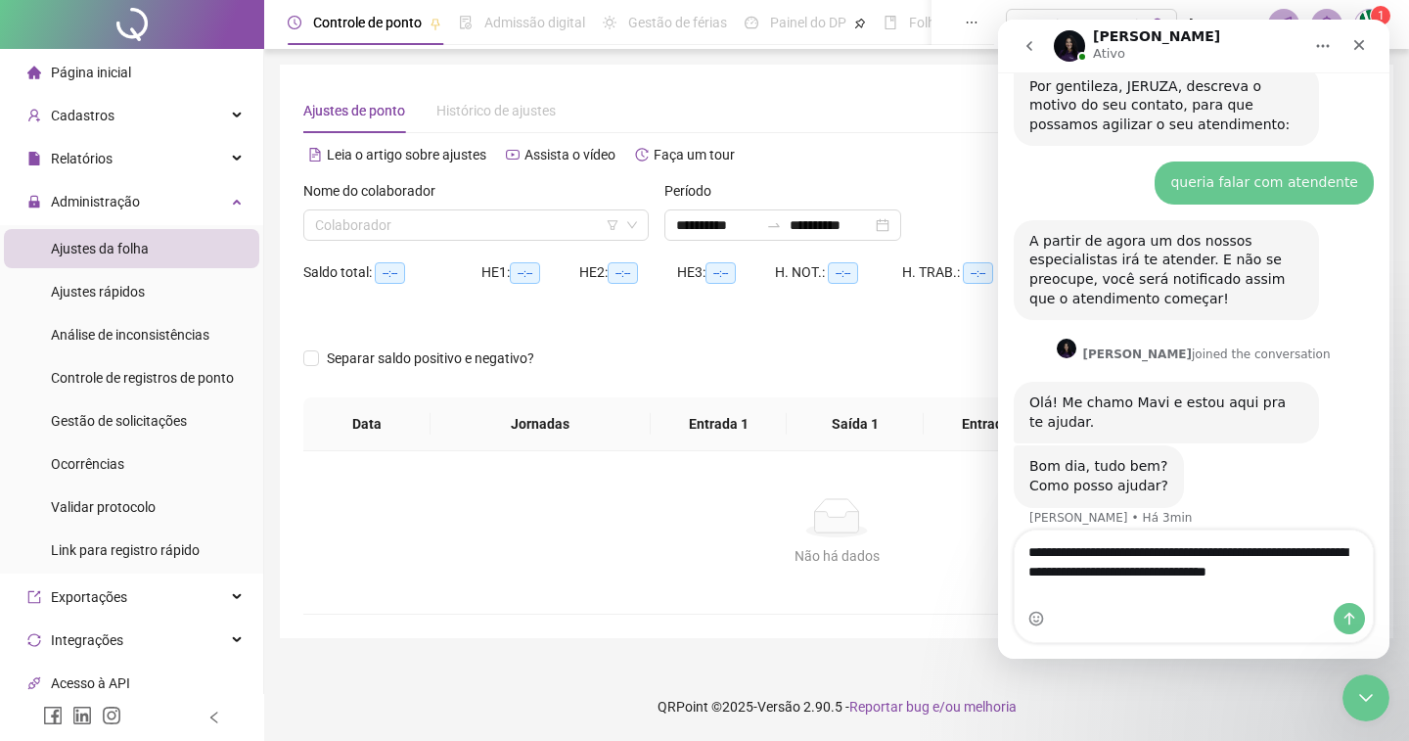
scroll to position [733, 0]
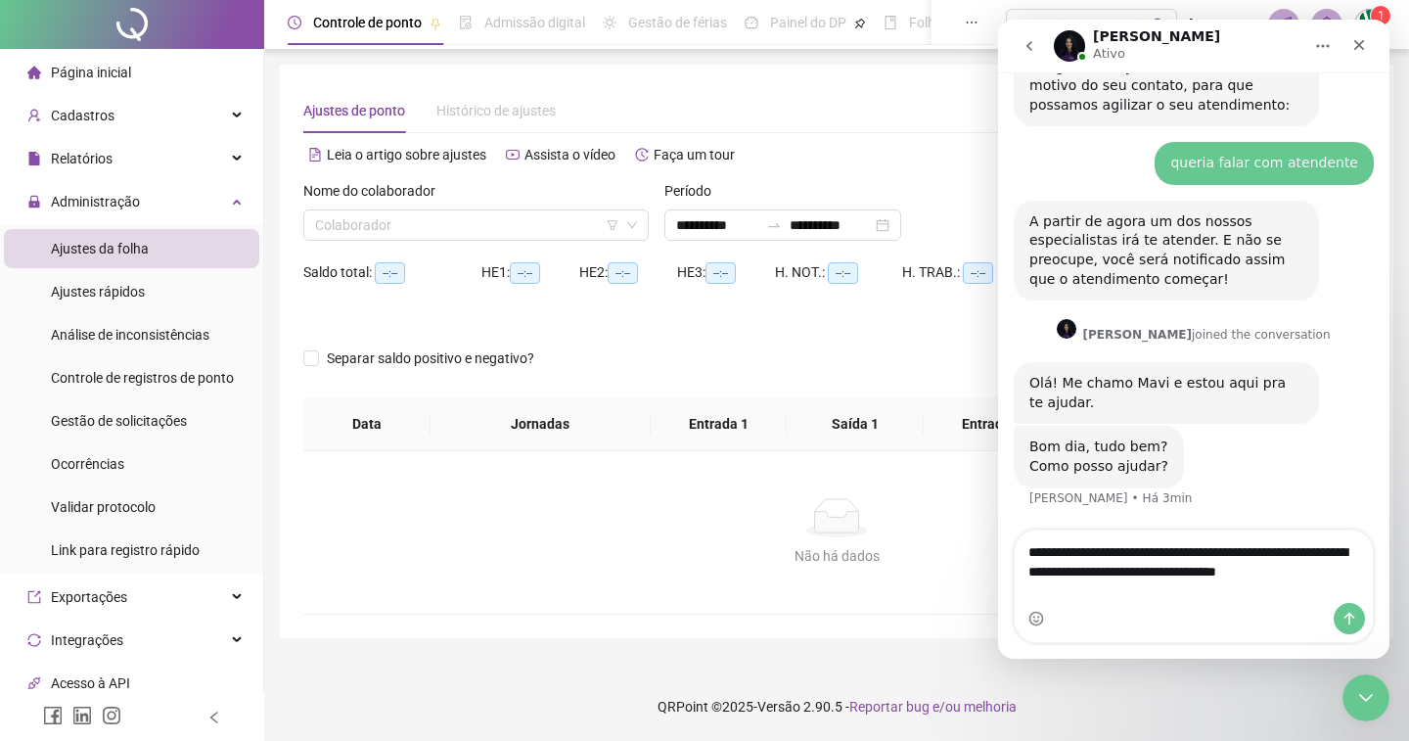
click at [1139, 547] on textarea "**********" at bounding box center [1194, 566] width 358 height 72
click at [1186, 551] on textarea "**********" at bounding box center [1194, 566] width 358 height 72
type textarea "**********"
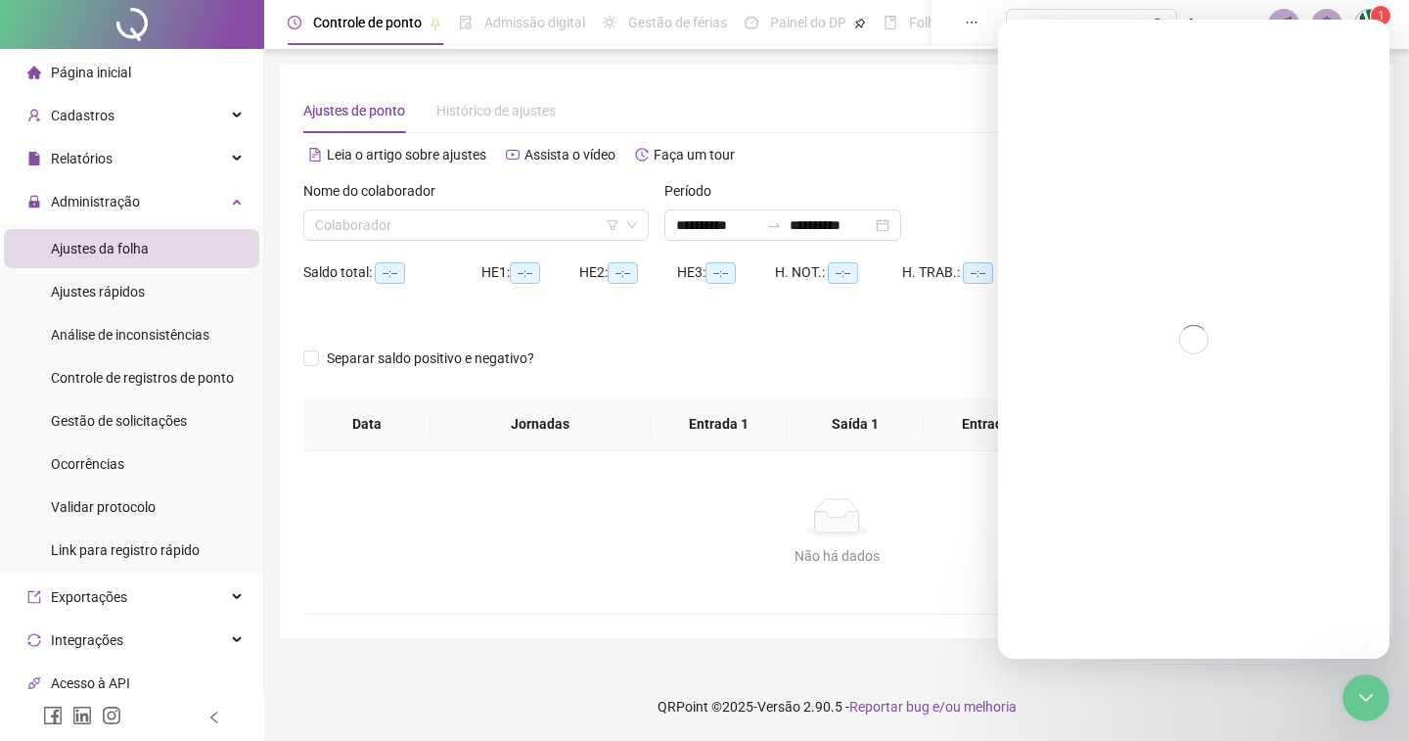
scroll to position [0, 0]
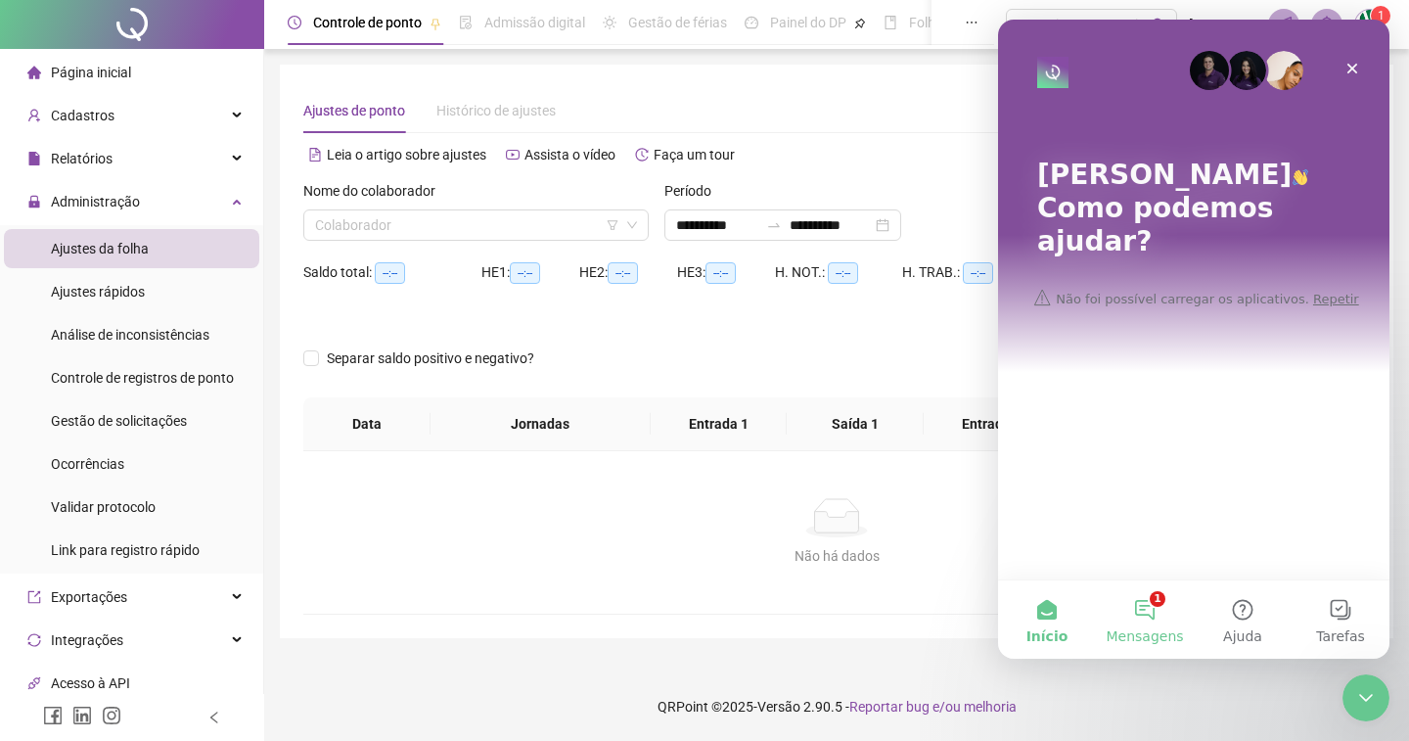
click at [1130, 606] on button "1 Mensagens" at bounding box center [1145, 619] width 98 height 78
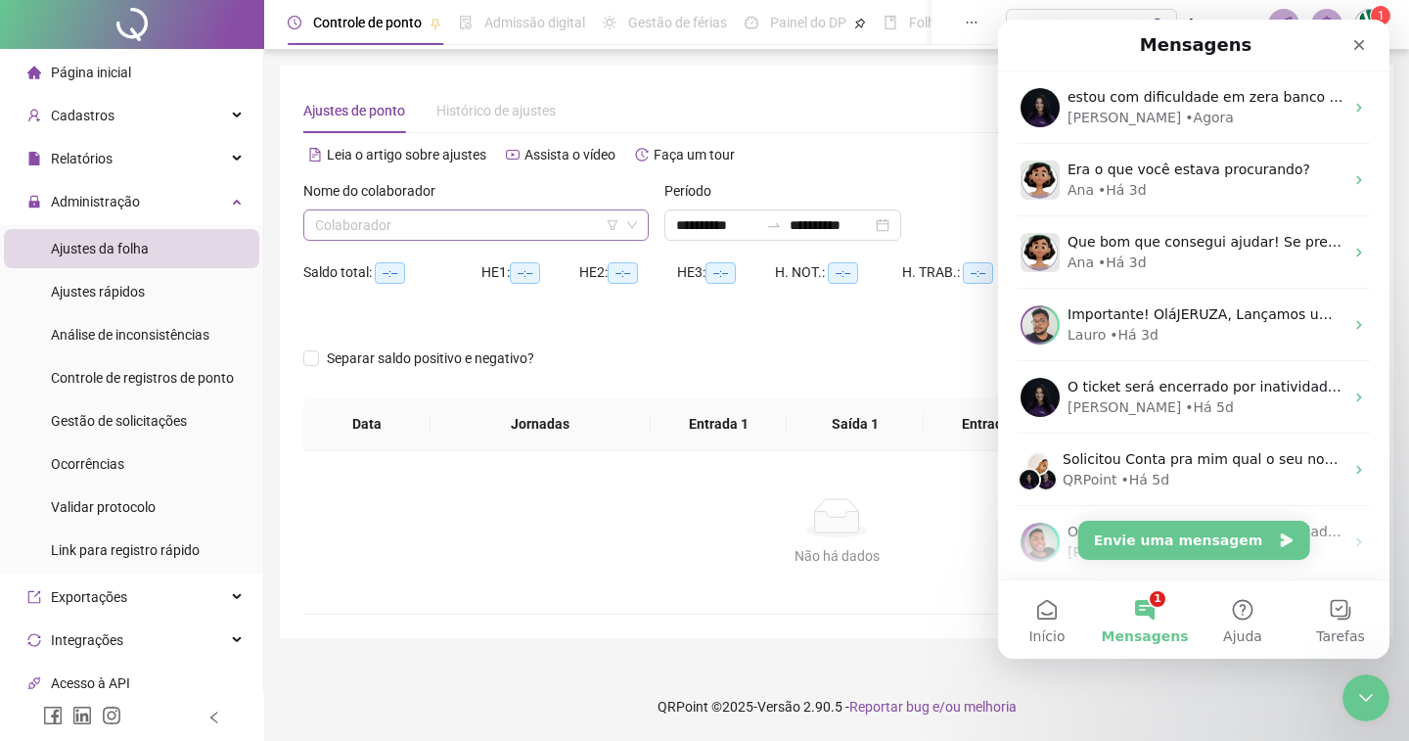
click at [583, 228] on input "search" at bounding box center [467, 224] width 304 height 29
click at [414, 203] on div "Nome do colaborador" at bounding box center [475, 194] width 345 height 29
click at [521, 216] on input "search" at bounding box center [467, 224] width 304 height 29
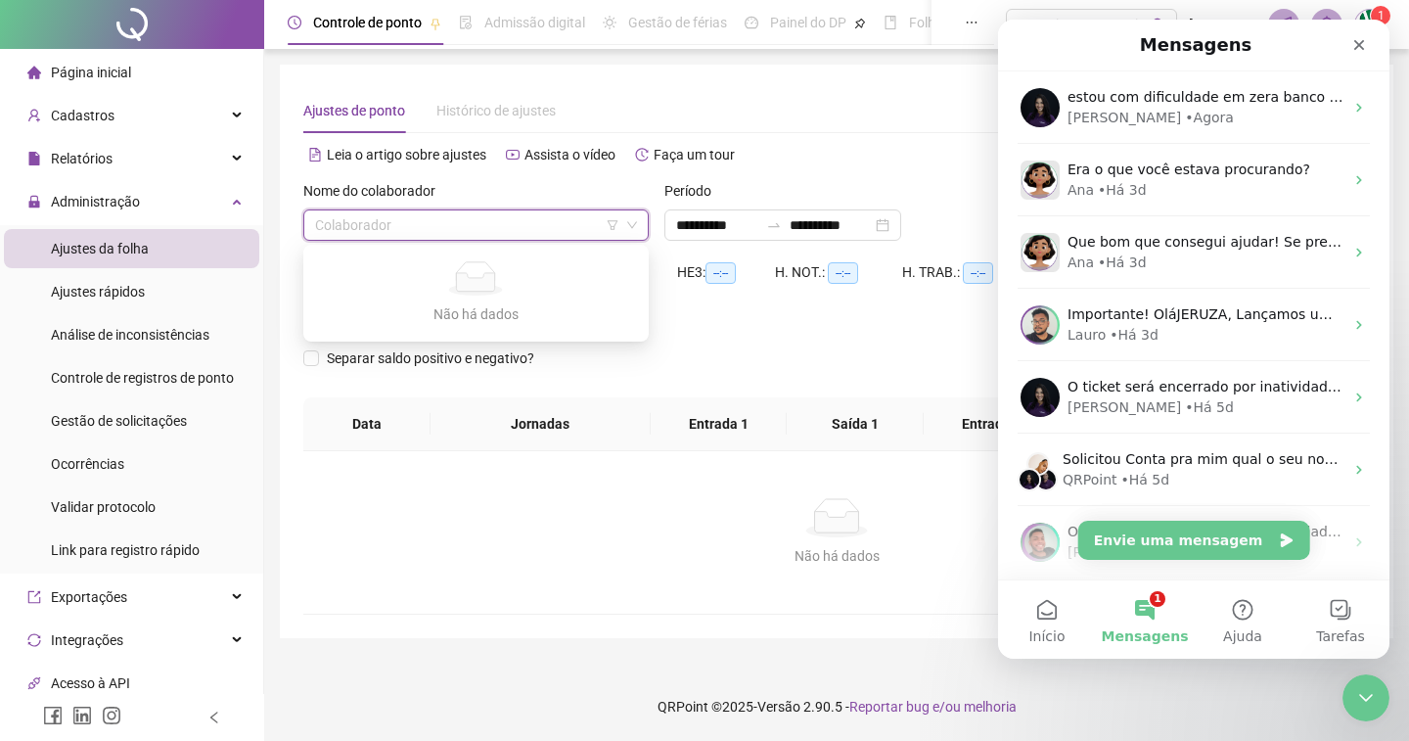
click at [521, 216] on input "search" at bounding box center [467, 224] width 304 height 29
click at [156, 282] on li "Ajustes rápidos" at bounding box center [131, 291] width 255 height 39
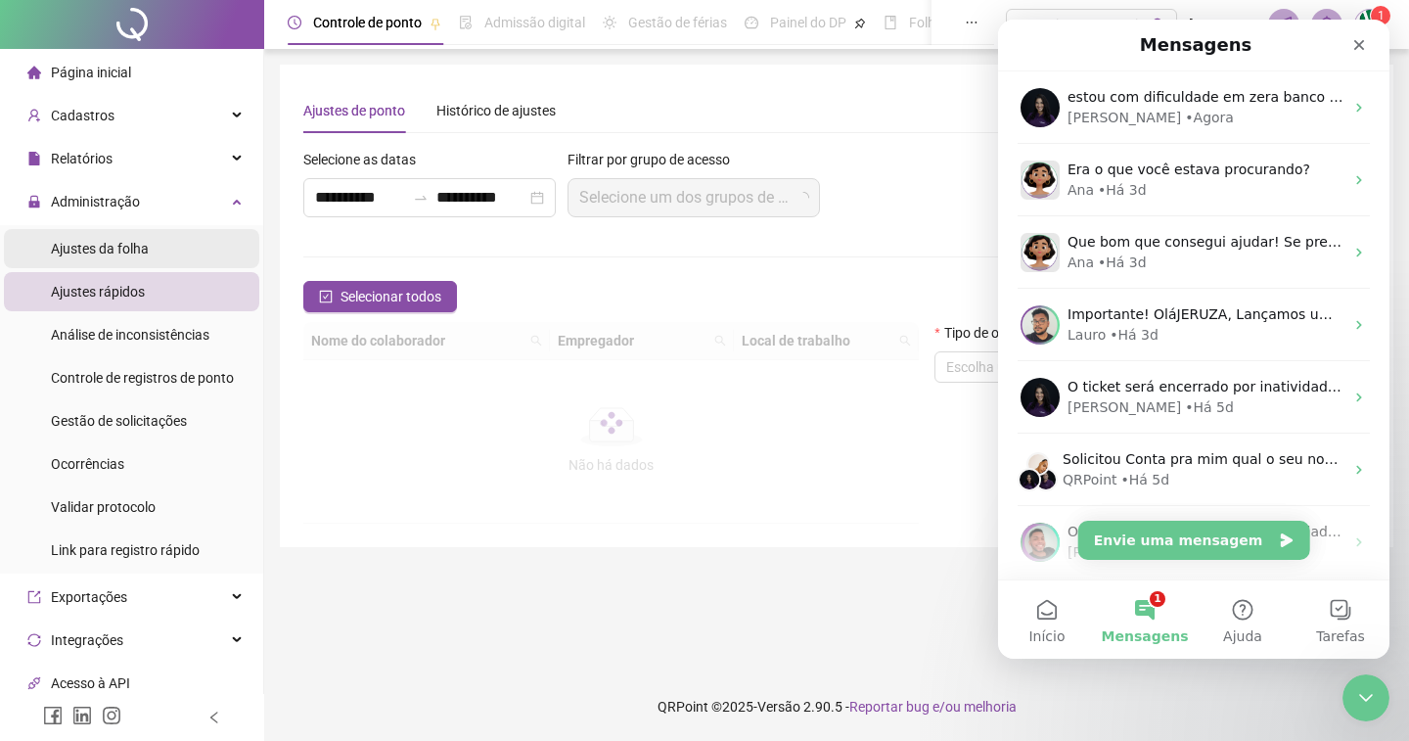
click at [169, 257] on li "Ajustes da folha" at bounding box center [131, 248] width 255 height 39
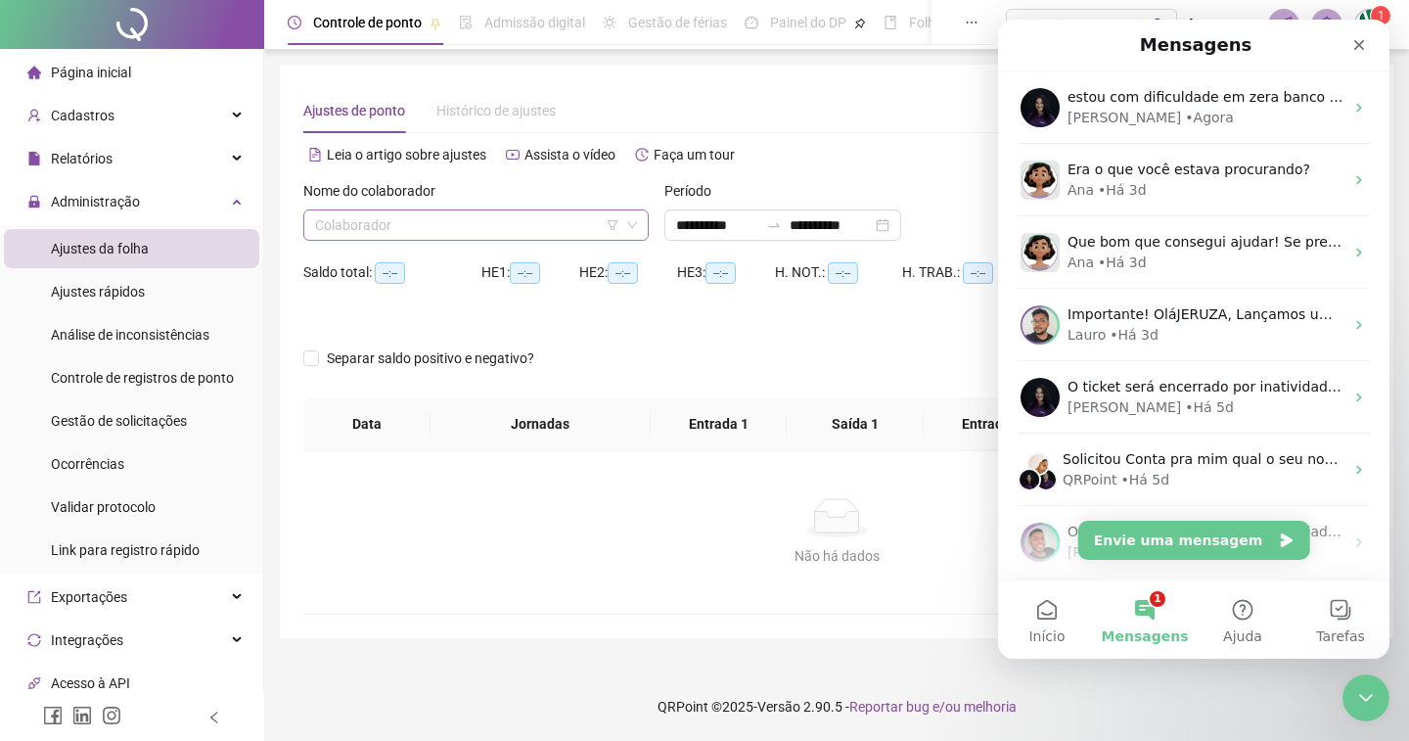
type input "**********"
click at [363, 222] on input "search" at bounding box center [467, 224] width 304 height 29
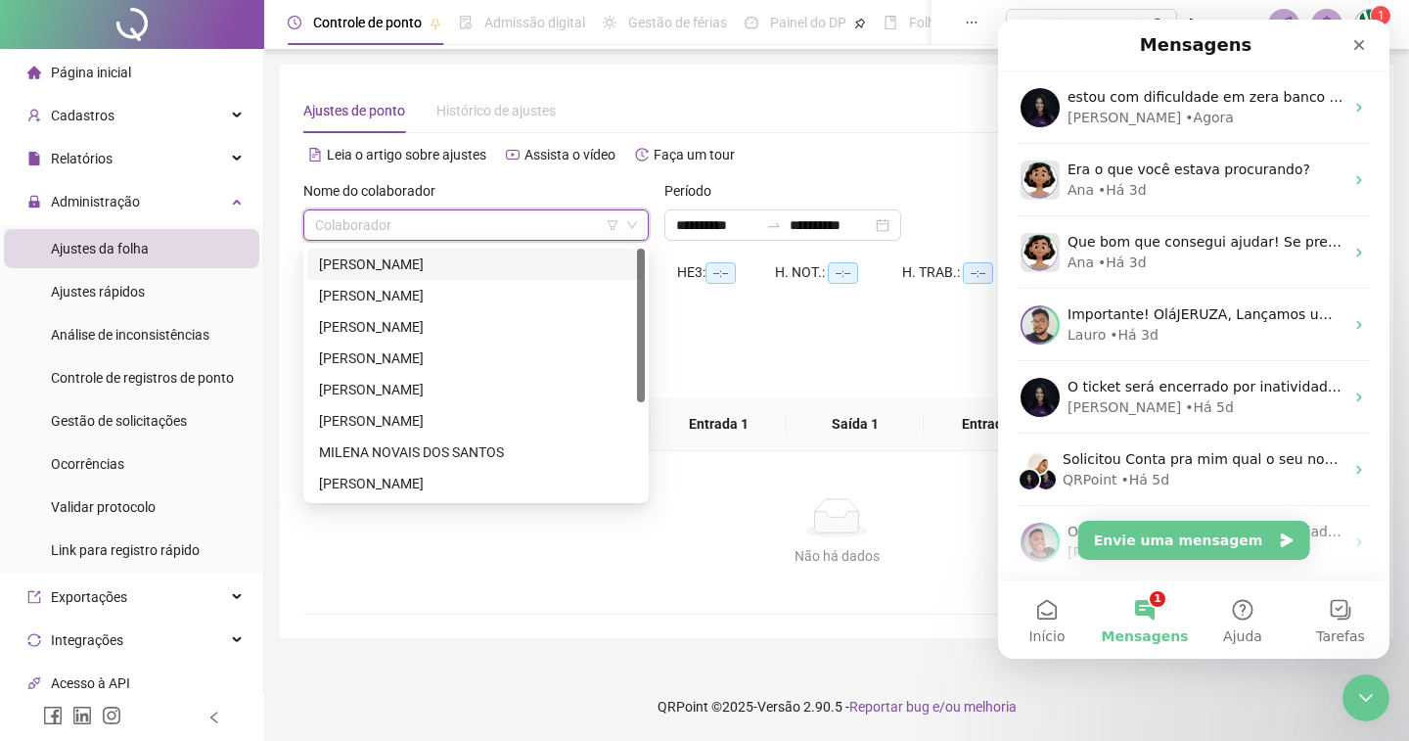
scroll to position [157, 0]
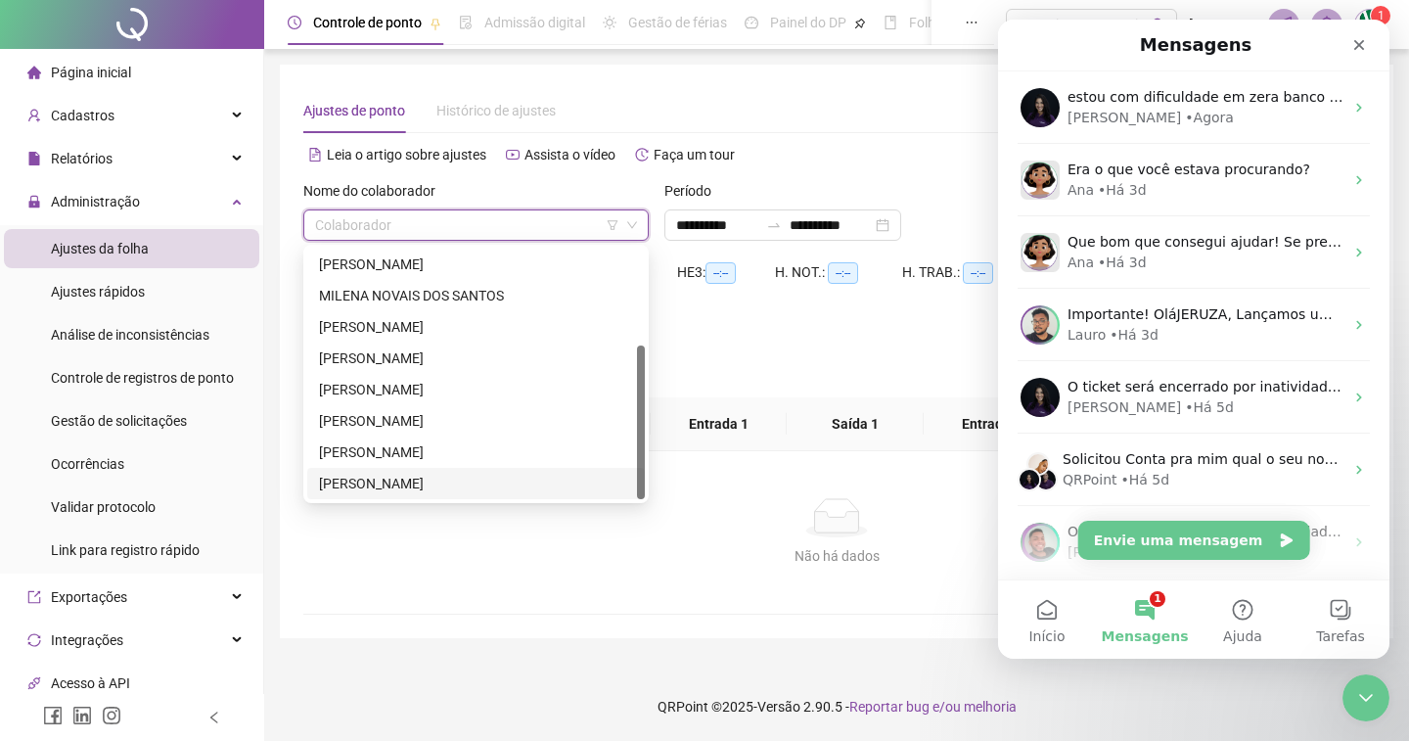
click at [399, 476] on div "[PERSON_NAME]" at bounding box center [476, 484] width 314 height 22
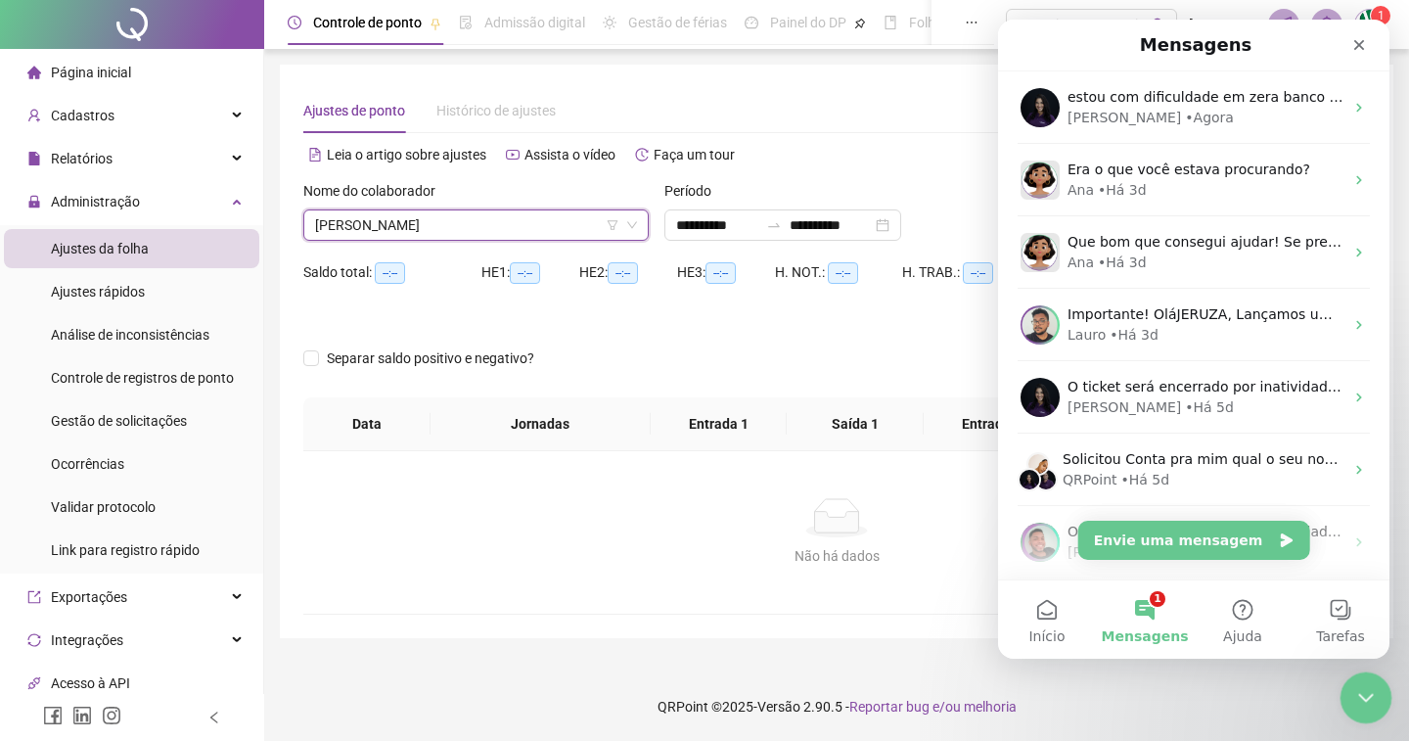
click at [1373, 685] on icon "Encerramento do Messenger da Intercom" at bounding box center [1362, 694] width 23 height 23
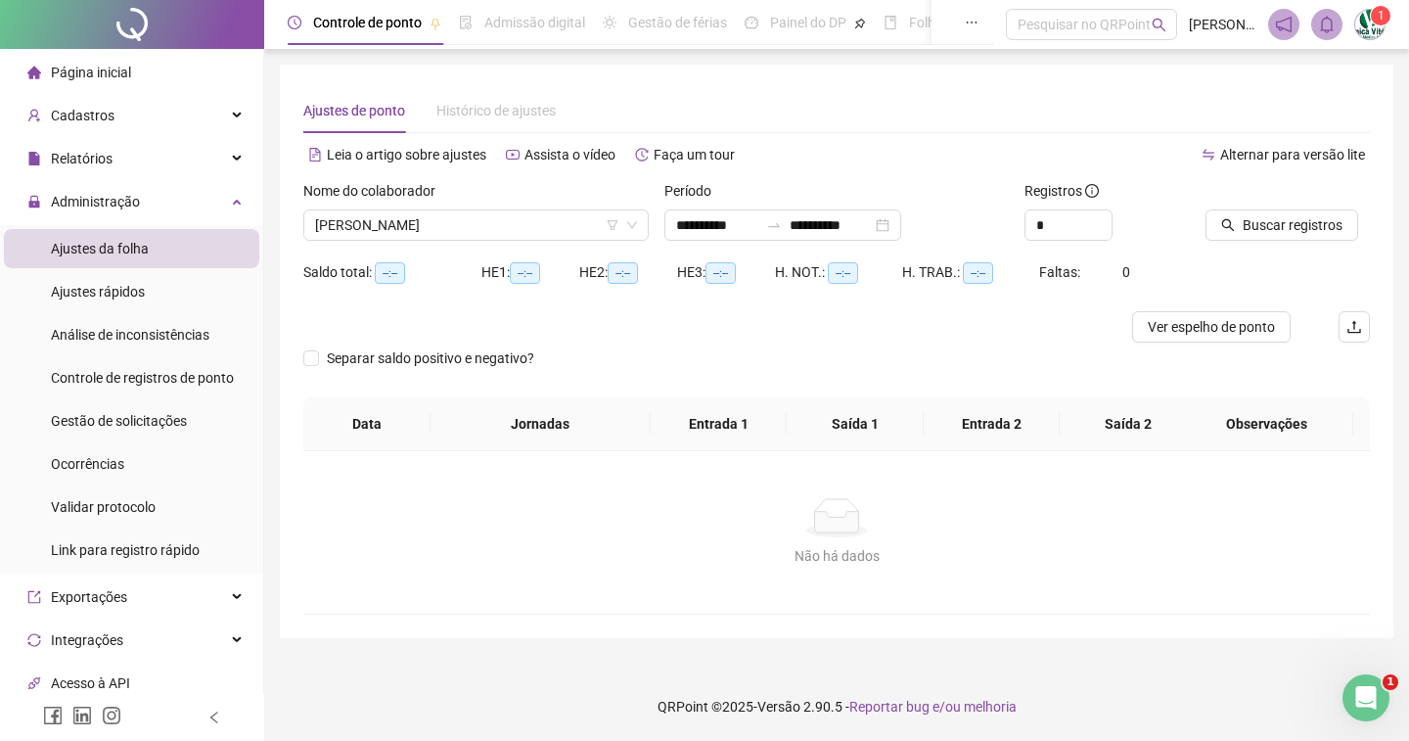
scroll to position [0, 0]
click at [1276, 219] on span "Buscar registros" at bounding box center [1293, 225] width 100 height 22
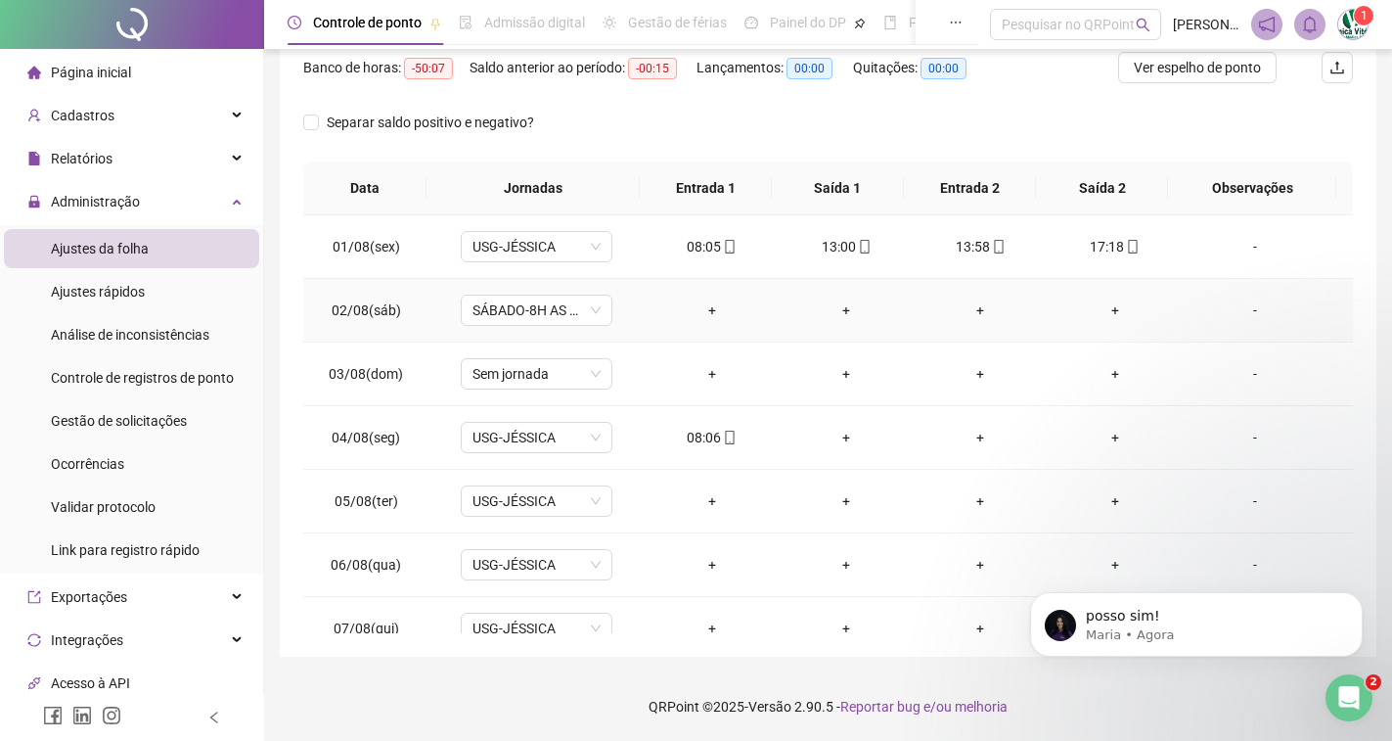
click at [719, 320] on div "+" at bounding box center [711, 310] width 103 height 22
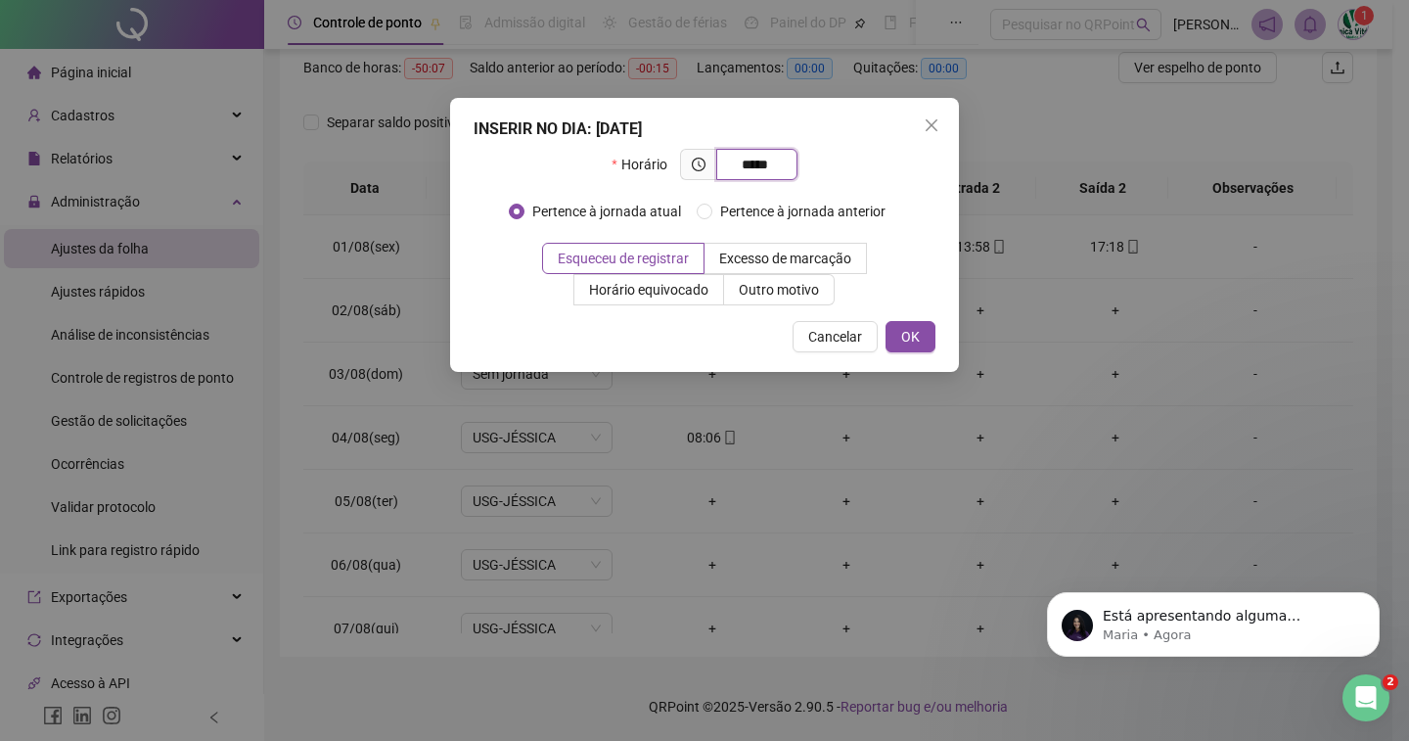
type input "*****"
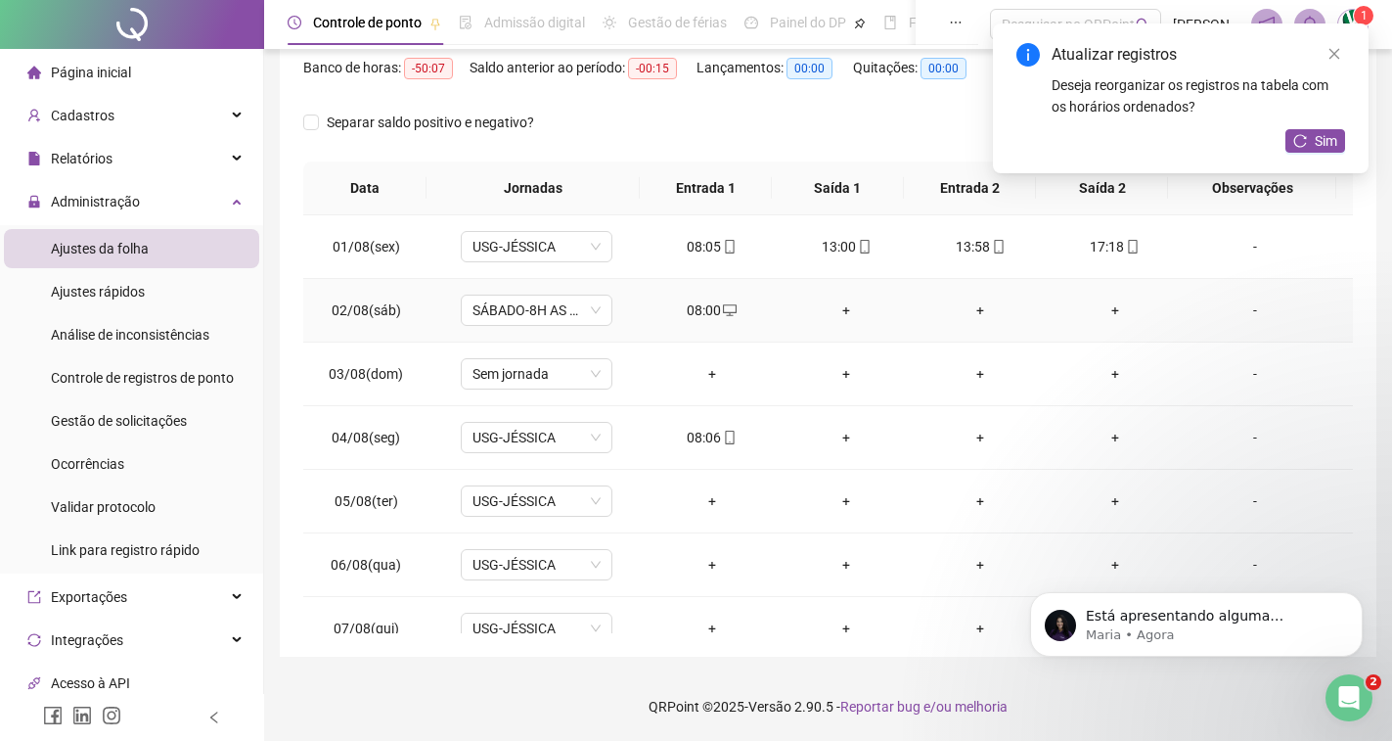
click at [847, 319] on div "+" at bounding box center [845, 310] width 103 height 22
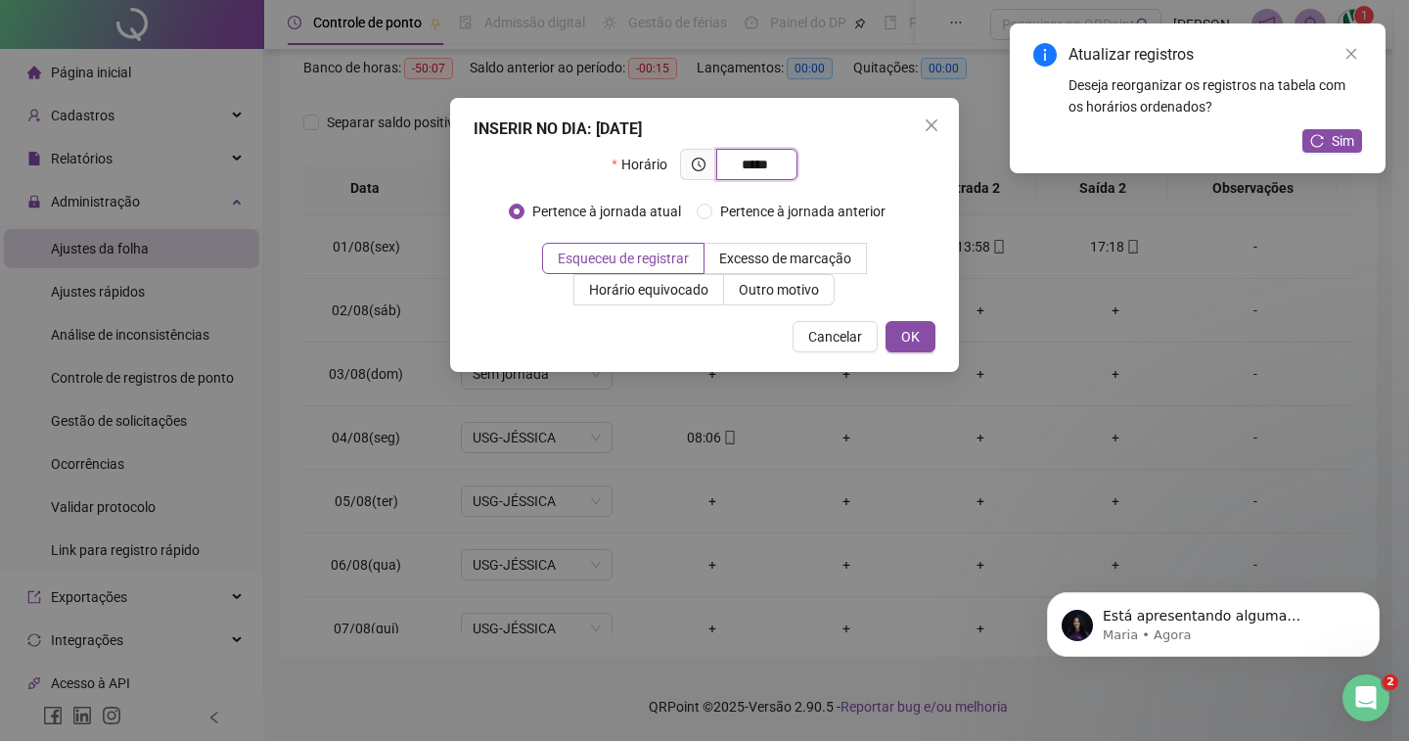
type input "*****"
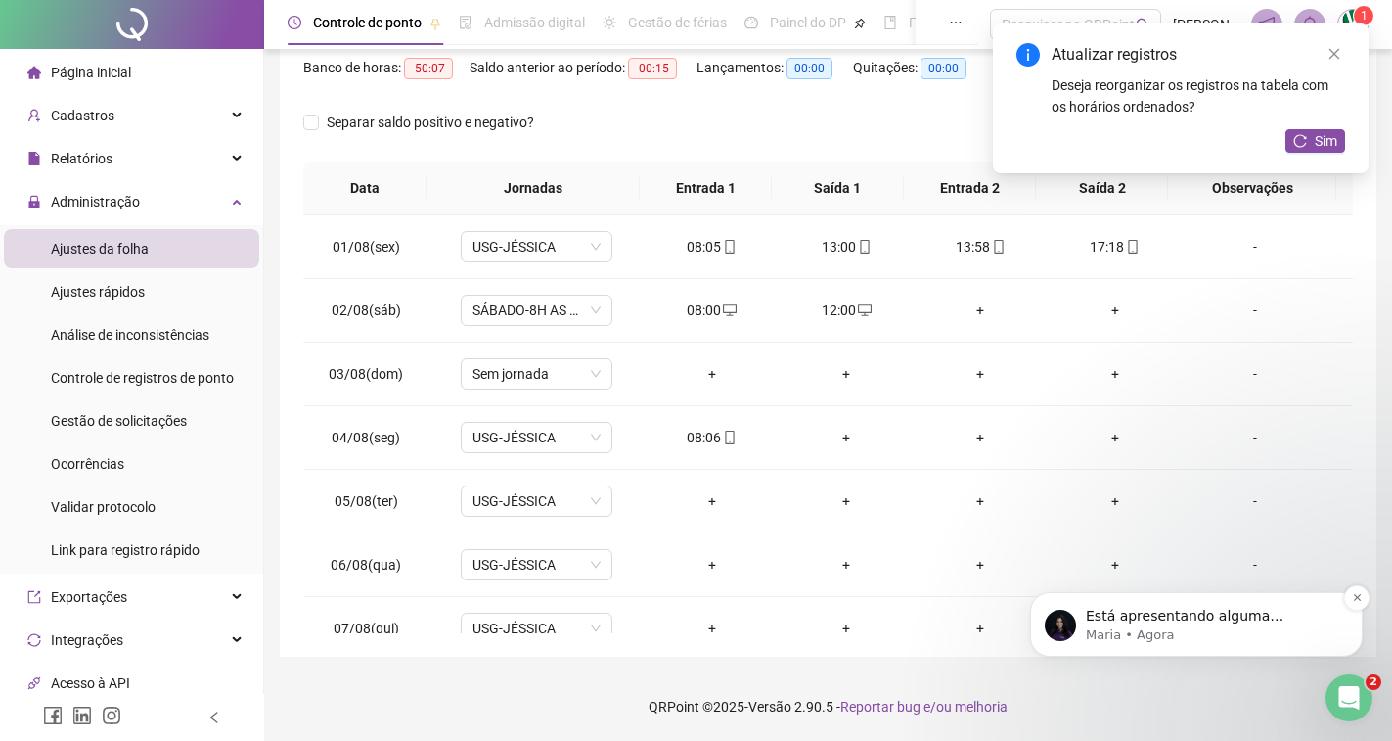
click at [1282, 636] on p "Maria • Agora" at bounding box center [1212, 635] width 252 height 18
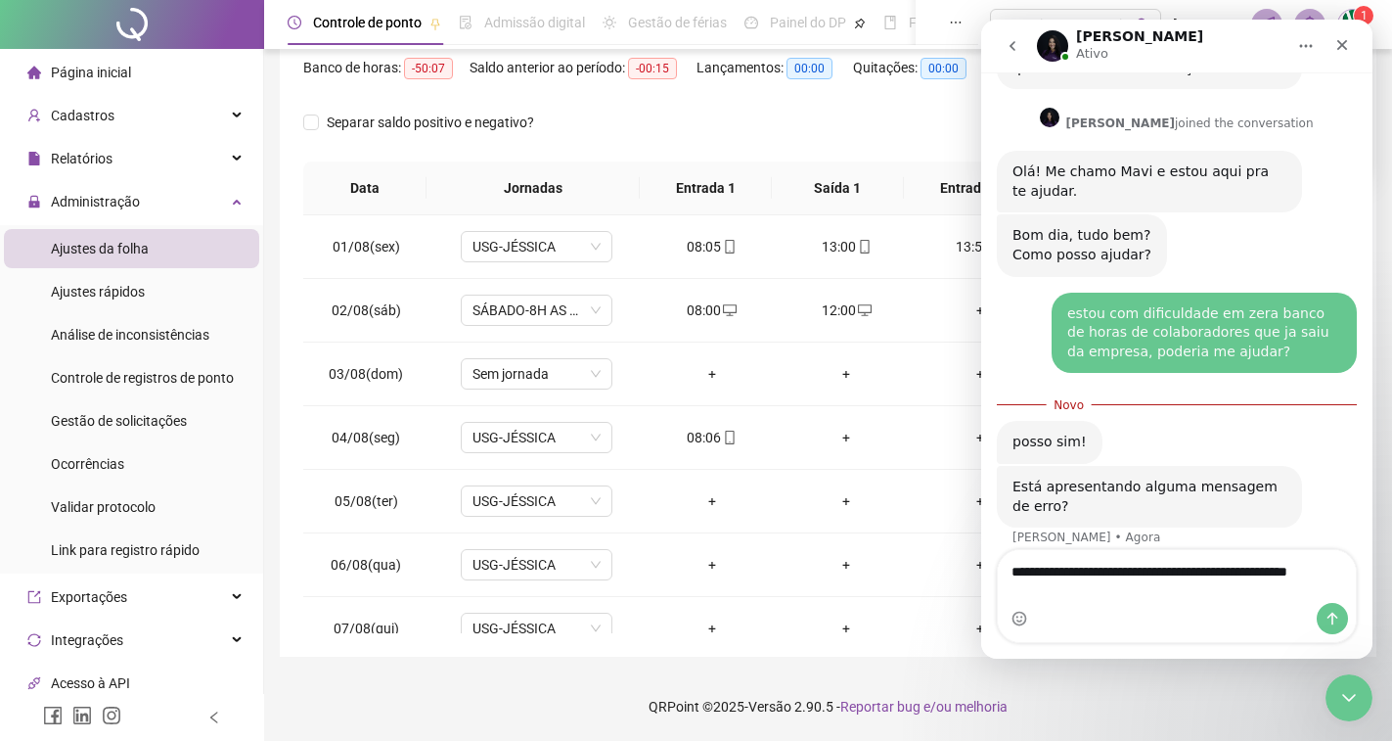
scroll to position [964, 0]
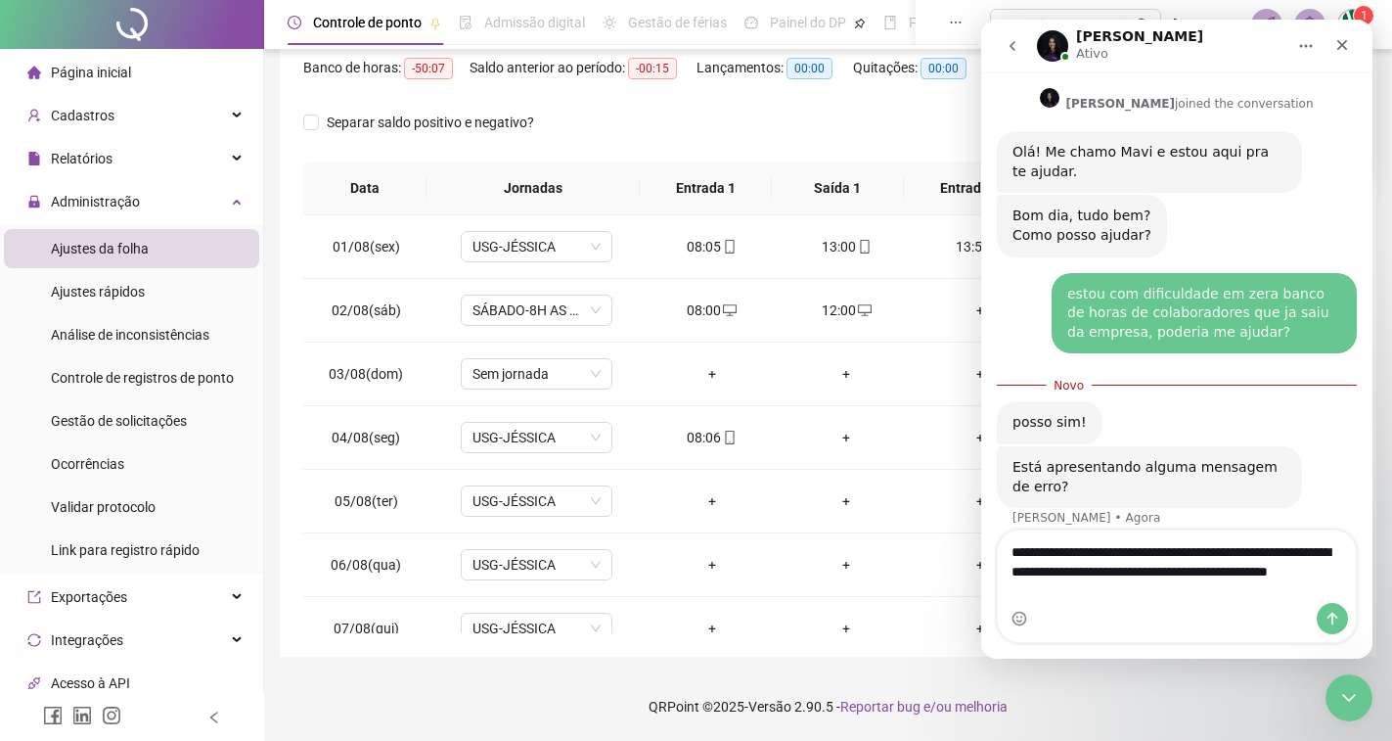
type textarea "**********"
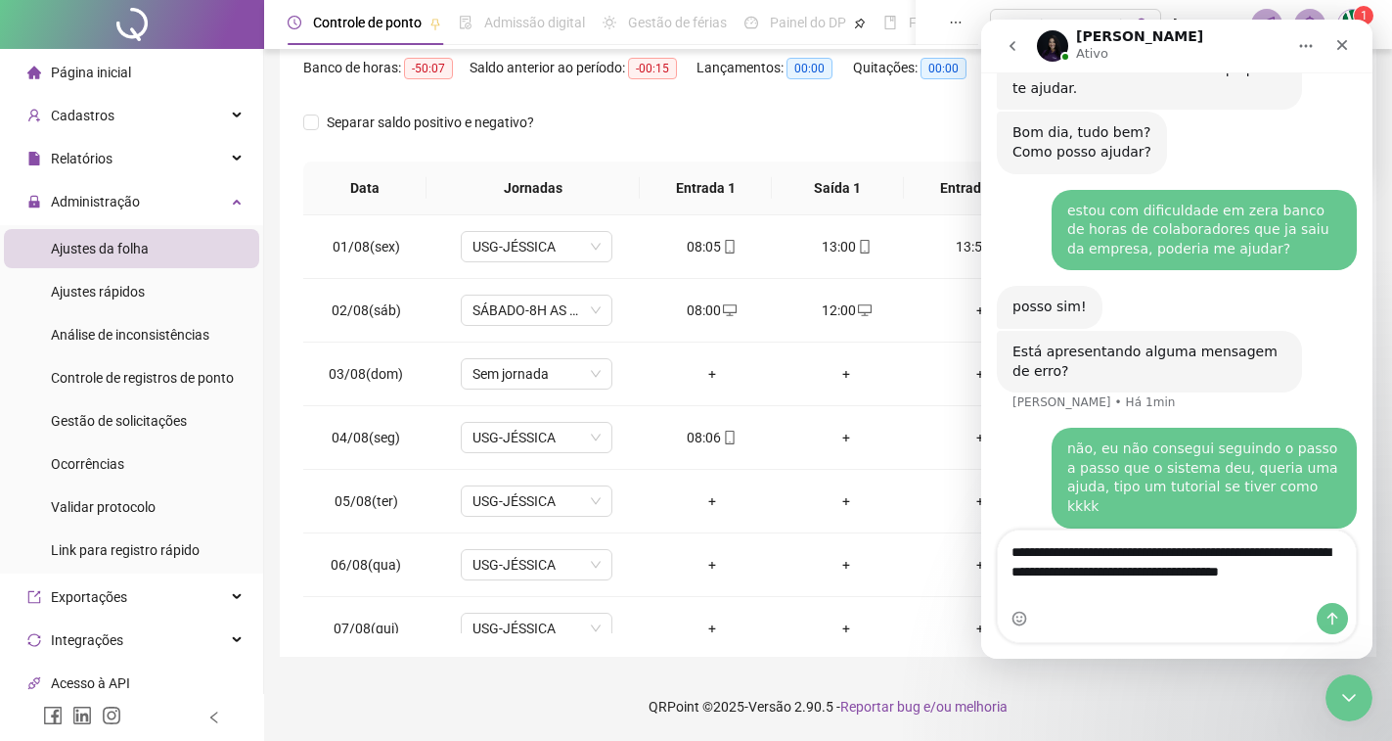
scroll to position [1048, 0]
type textarea "**********"
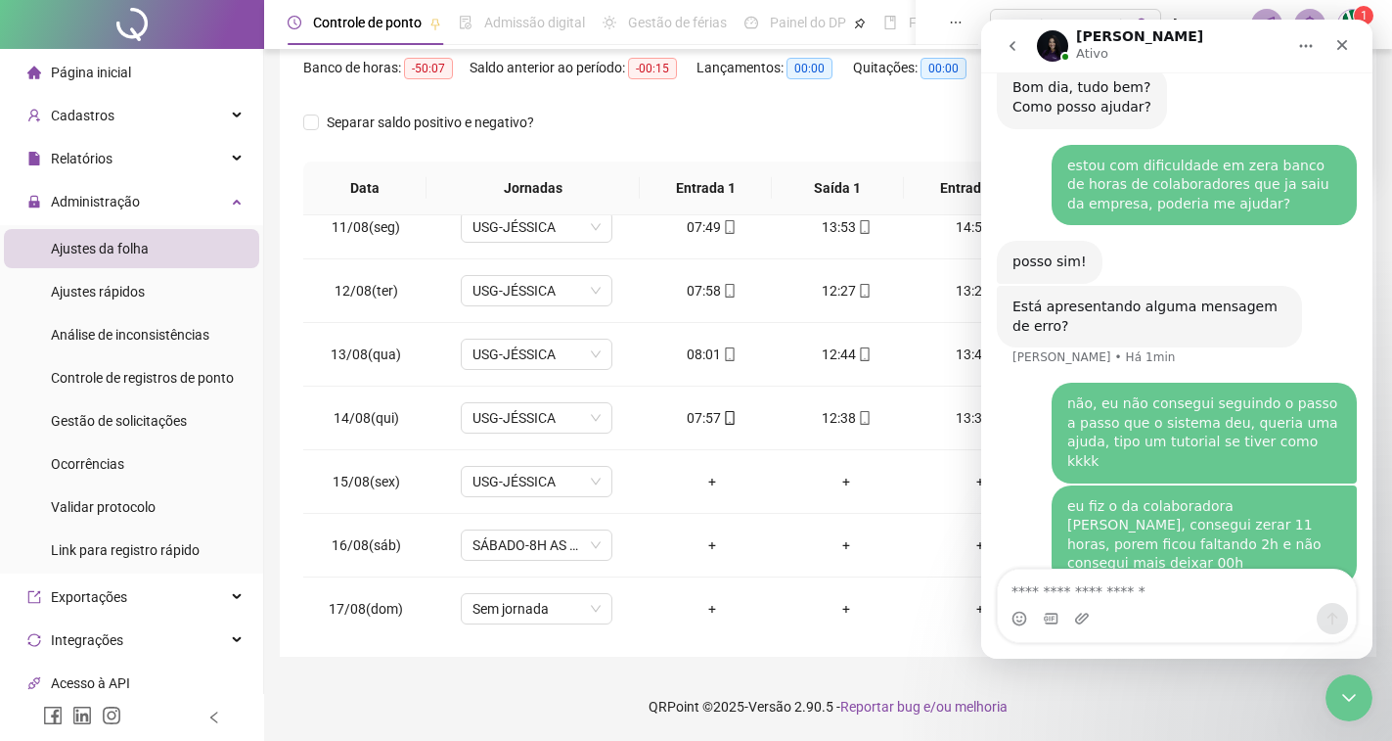
scroll to position [663, 0]
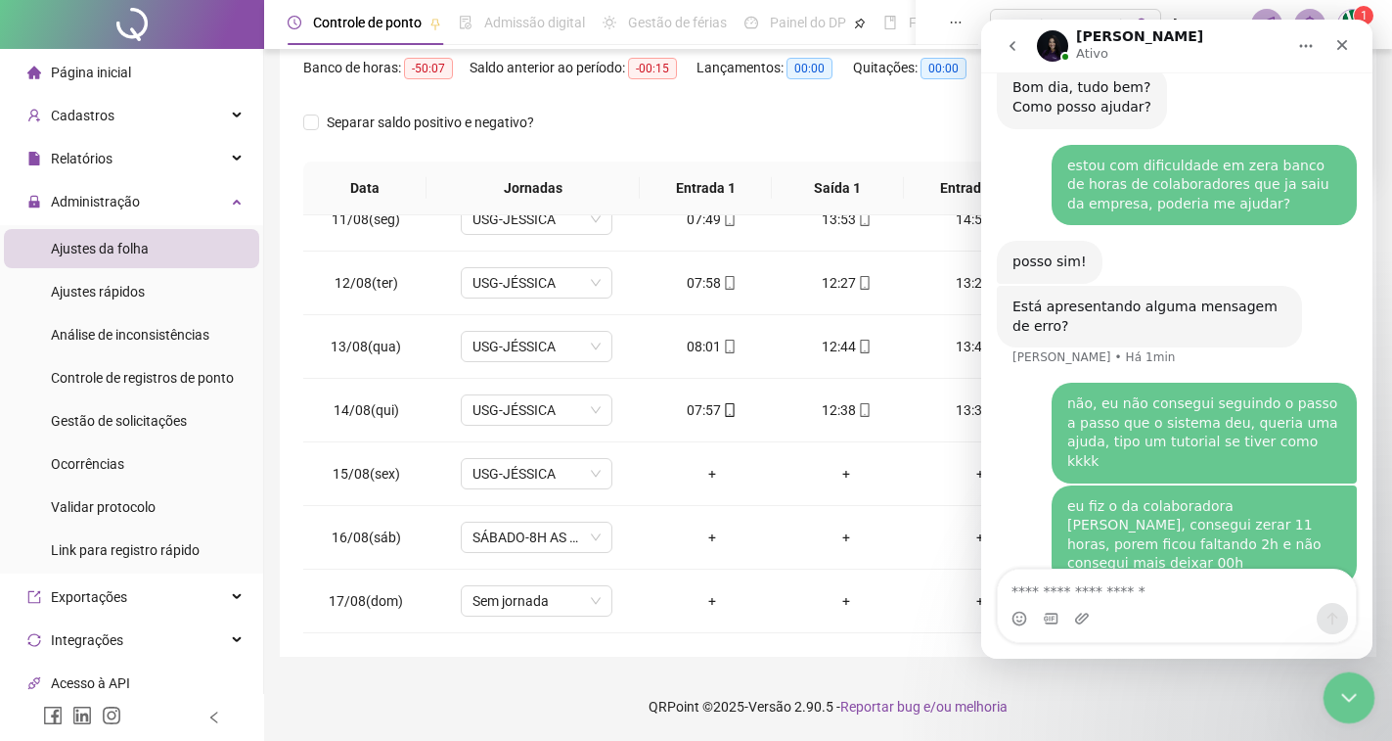
click at [1355, 701] on icon "Encerramento do Messenger da Intercom" at bounding box center [1346, 694] width 23 height 23
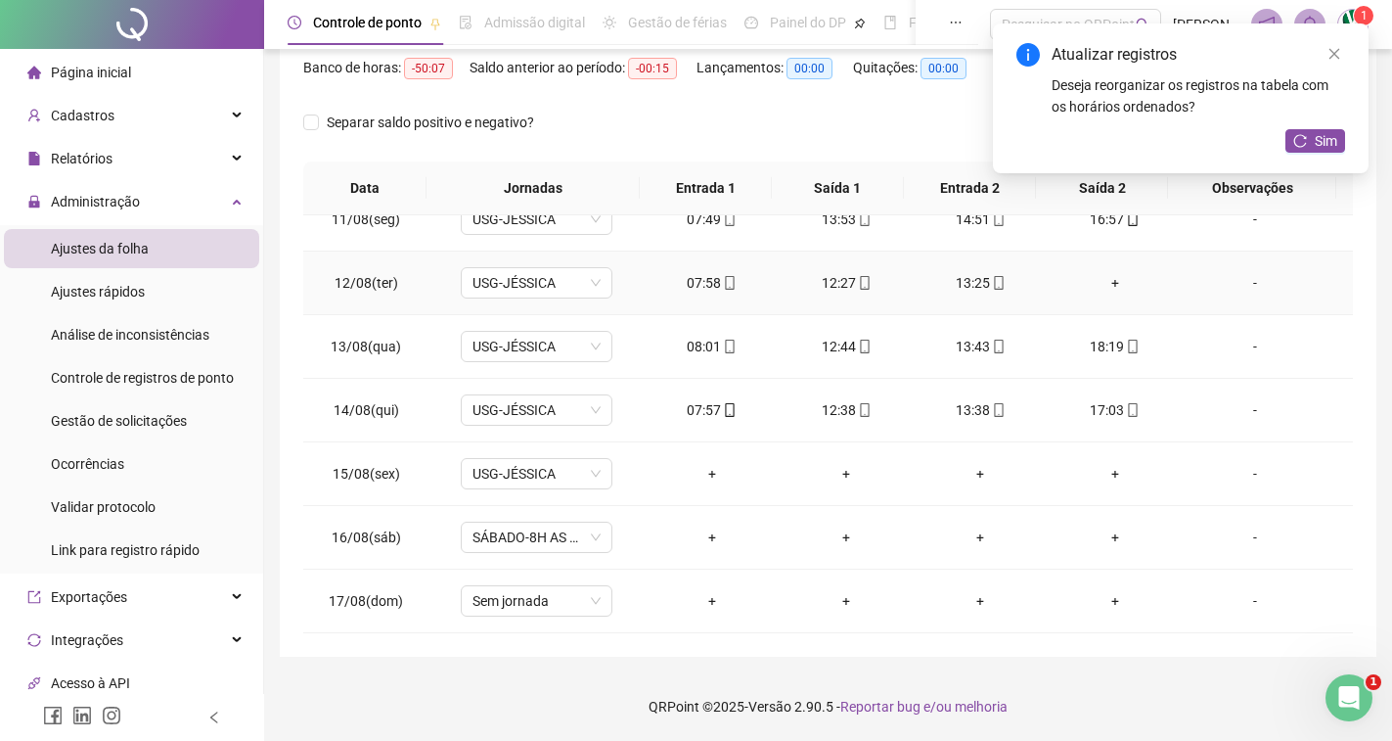
click at [1108, 287] on div "+" at bounding box center [1114, 283] width 103 height 22
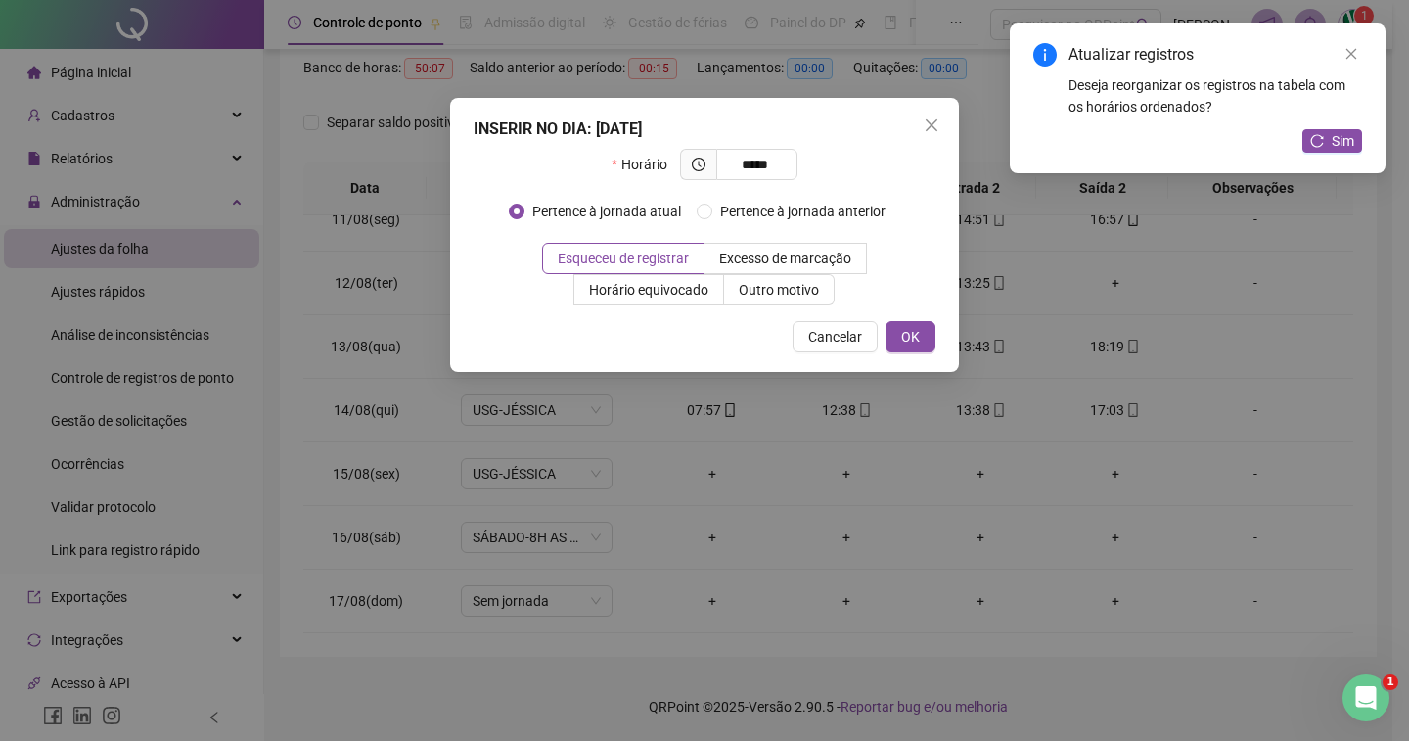
type input "*****"
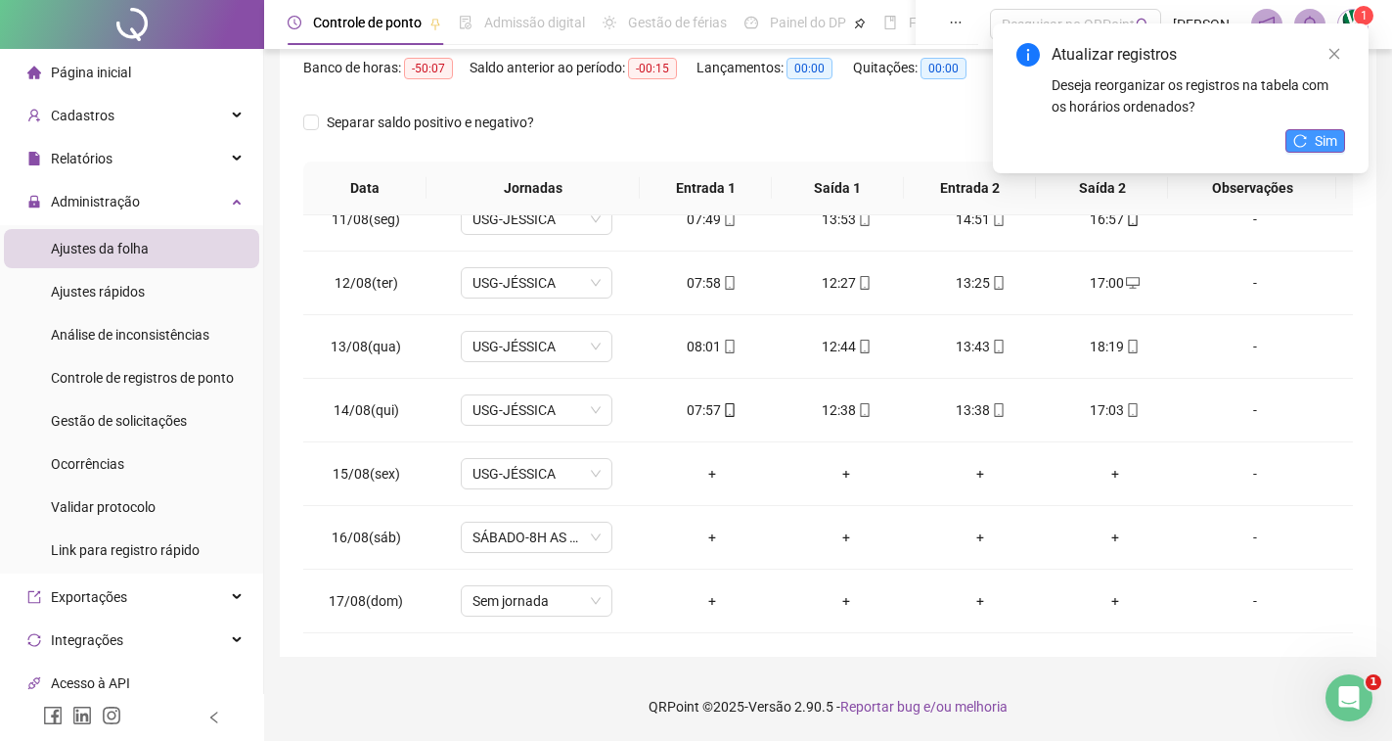
click at [1304, 138] on icon "reload" at bounding box center [1300, 141] width 14 height 14
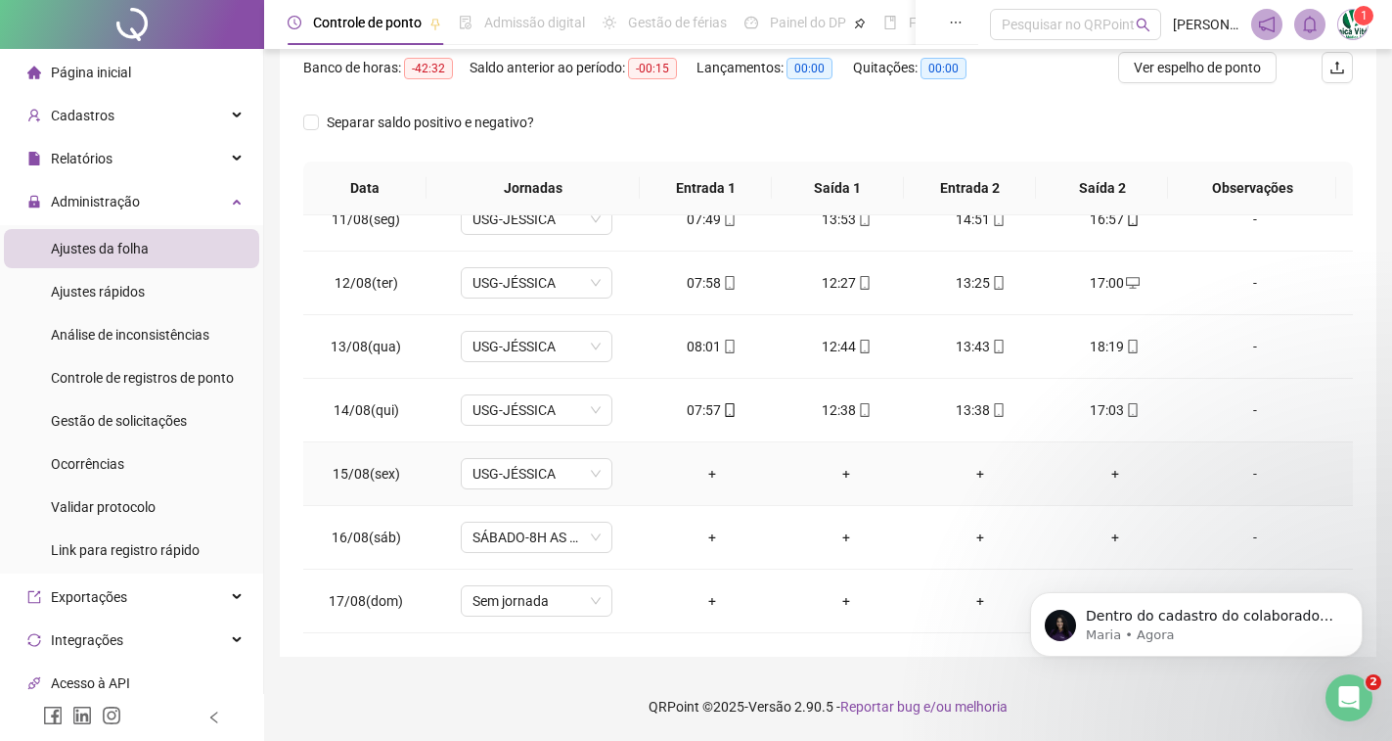
scroll to position [1227, 0]
click at [1331, 672] on body "Dentro do cadastro do colaborador &gt; vai na aba "banco de horas" &gt; adicion…" at bounding box center [1197, 619] width 376 height 121
click at [1341, 676] on div "Abertura do Messenger da Intercom" at bounding box center [1346, 694] width 65 height 65
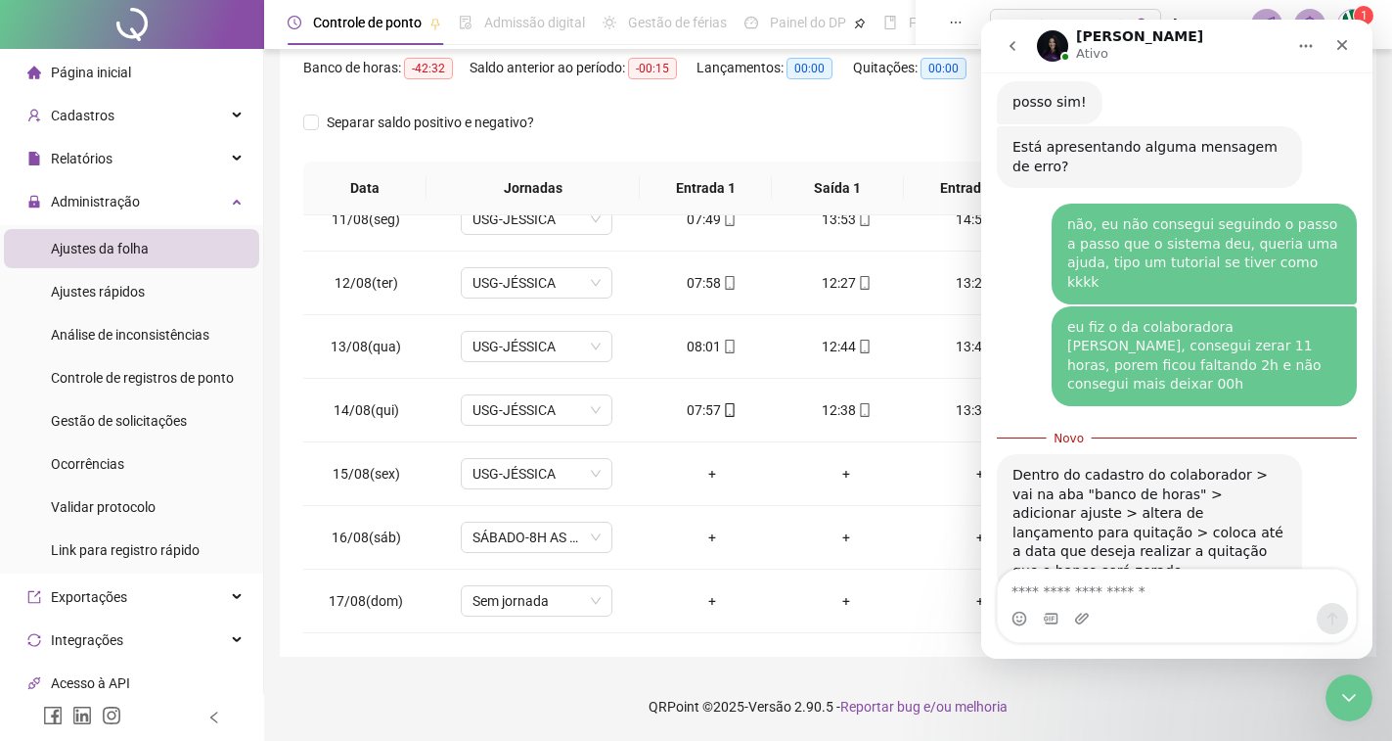
scroll to position [1259, 0]
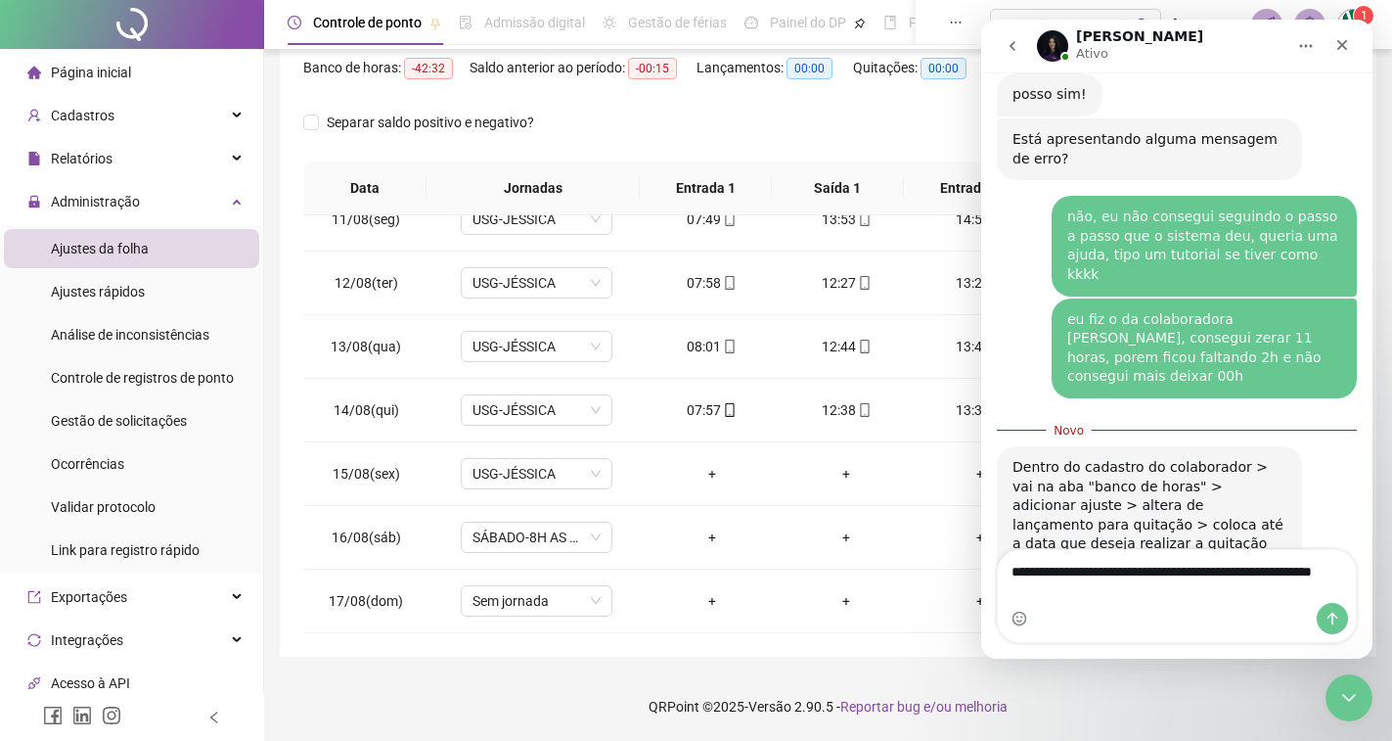
type textarea "**********"
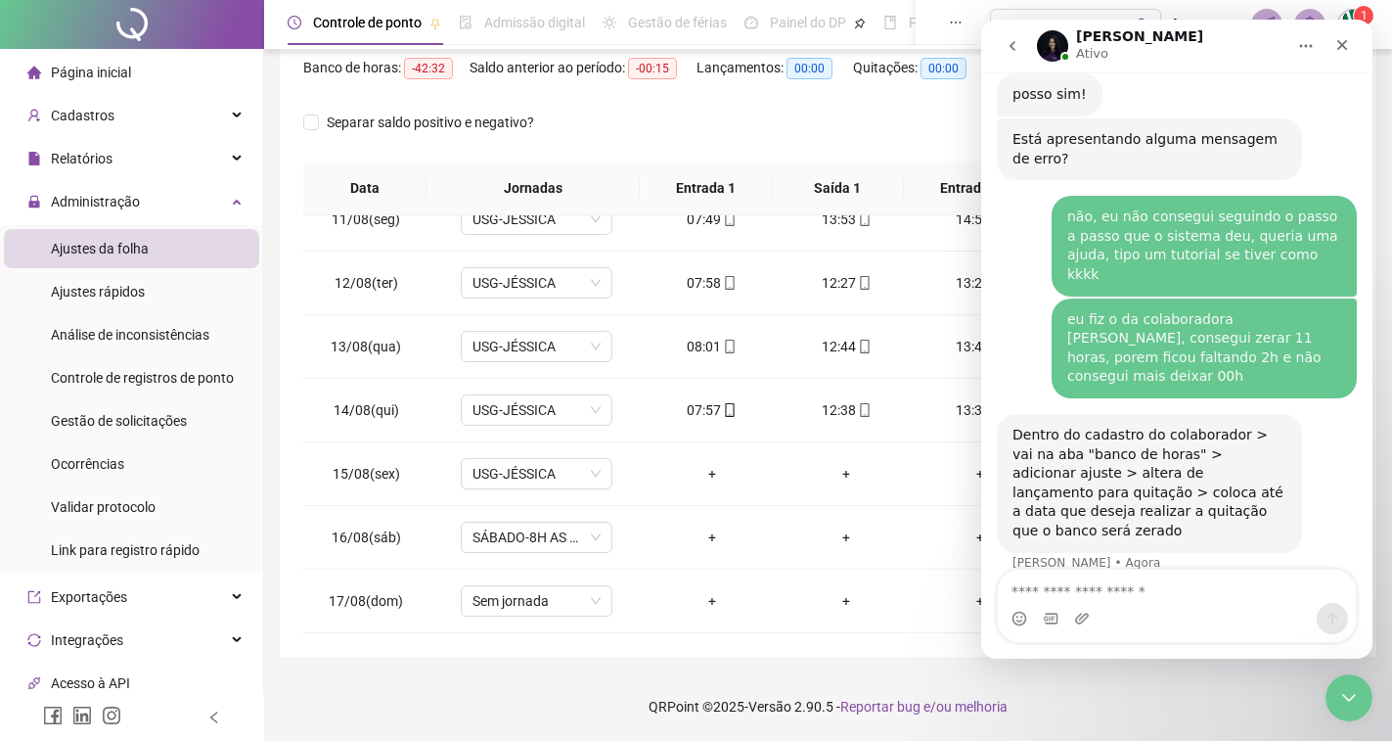
scroll to position [1304, 0]
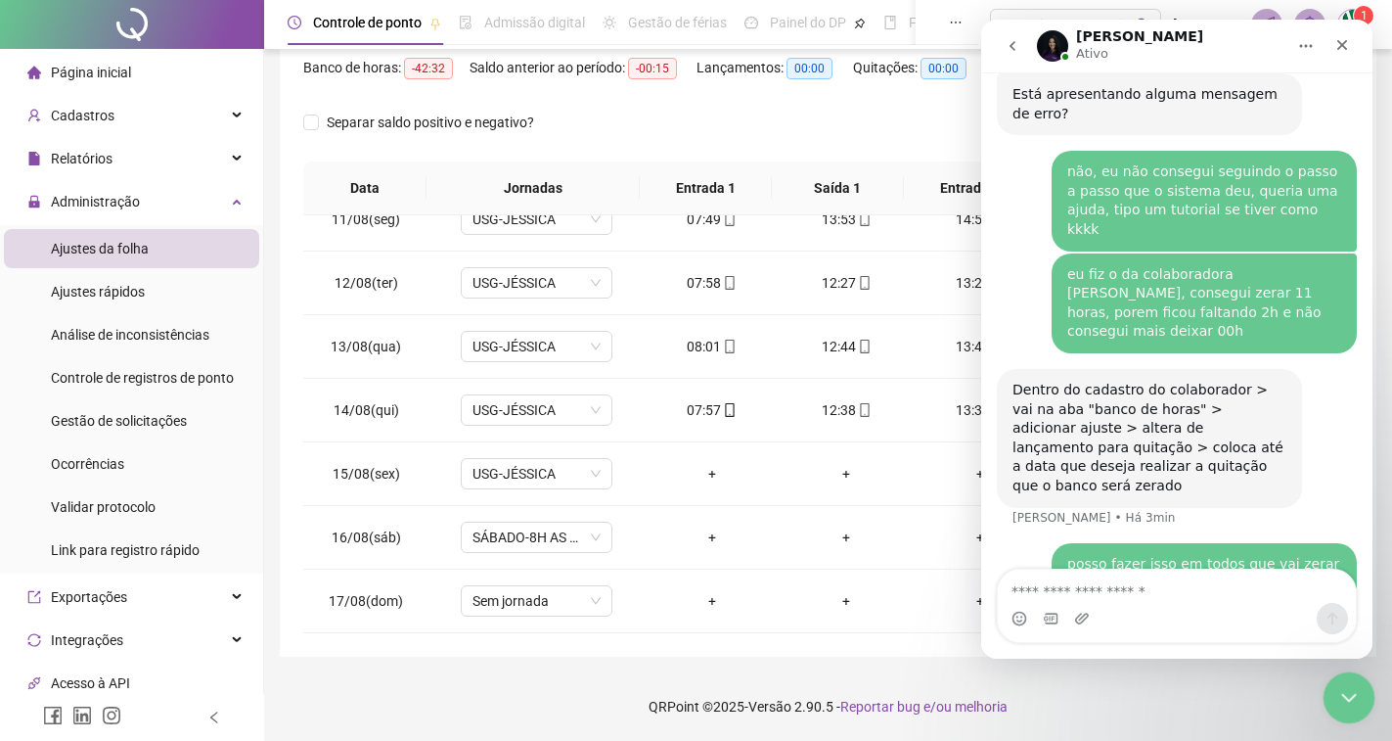
click at [1337, 689] on icon "Encerramento do Messenger da Intercom" at bounding box center [1346, 694] width 23 height 23
